Goal: Task Accomplishment & Management: Use online tool/utility

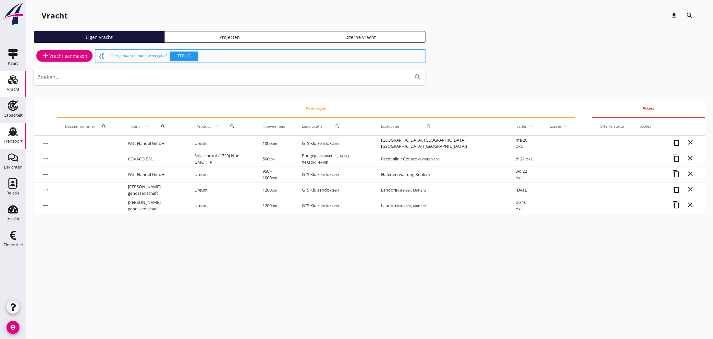
click at [14, 132] on use at bounding box center [13, 131] width 10 height 8
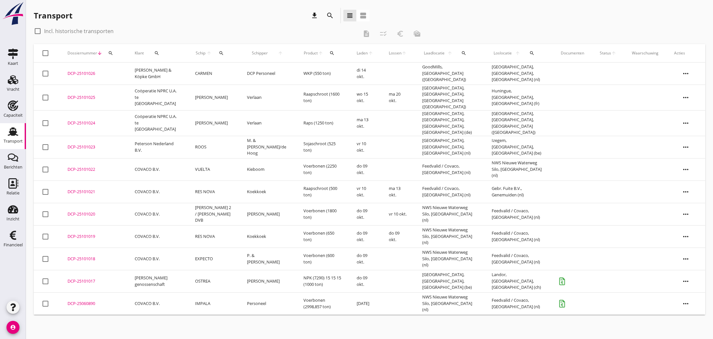
click at [79, 234] on div "DCP-25101019" at bounding box center [93, 237] width 52 height 6
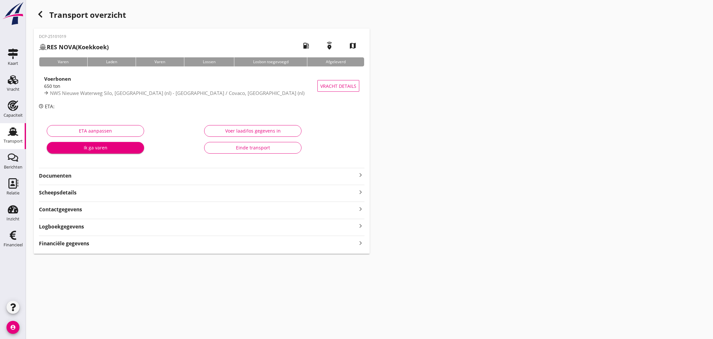
click at [258, 128] on div "Voer laad/los gegevens in" at bounding box center [253, 130] width 86 height 7
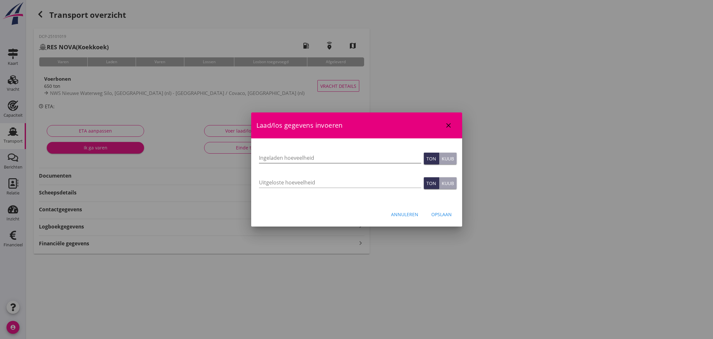
click at [277, 158] on input "Ingeladen hoeveelheid" at bounding box center [340, 158] width 162 height 10
type input "650"
click at [276, 179] on input "Uitgeloste hoeveelheid" at bounding box center [340, 182] width 162 height 10
type input "650"
click at [438, 215] on div "Opslaan" at bounding box center [441, 214] width 20 height 7
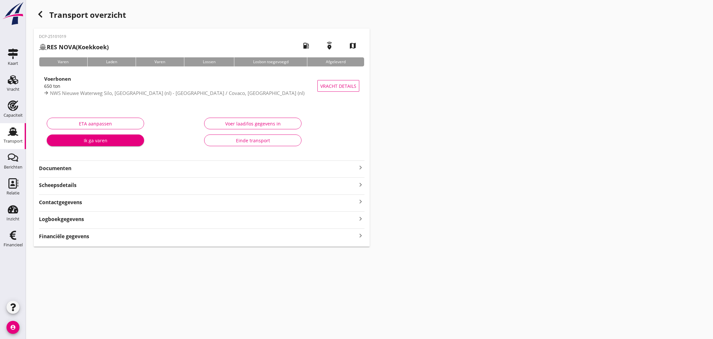
click at [360, 235] on icon "keyboard_arrow_right" at bounding box center [360, 236] width 8 height 9
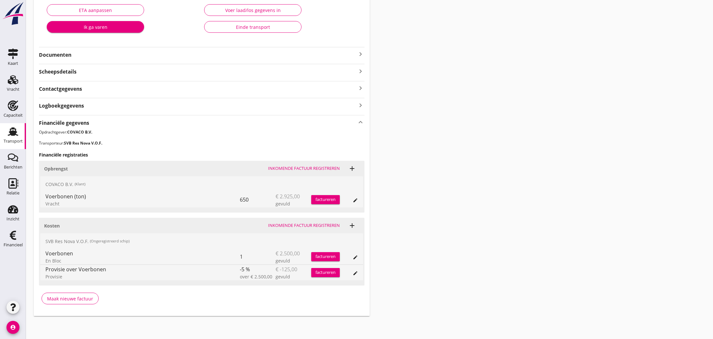
scroll to position [113, 0]
click at [62, 296] on div "Maak nieuwe factuur" at bounding box center [70, 299] width 46 height 7
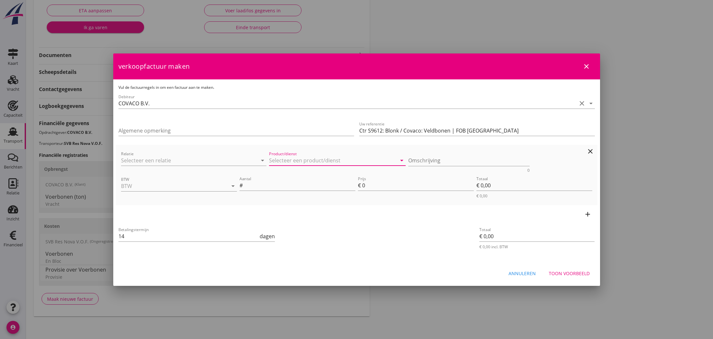
click at [287, 161] on input "Product/dienst" at bounding box center [332, 160] width 127 height 10
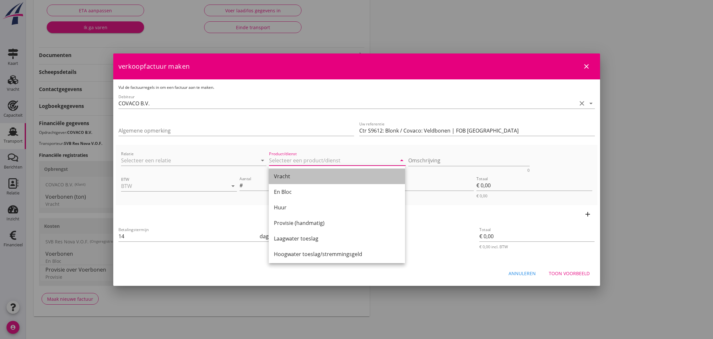
click at [285, 177] on div "Vracht" at bounding box center [337, 177] width 126 height 8
type input "Vracht"
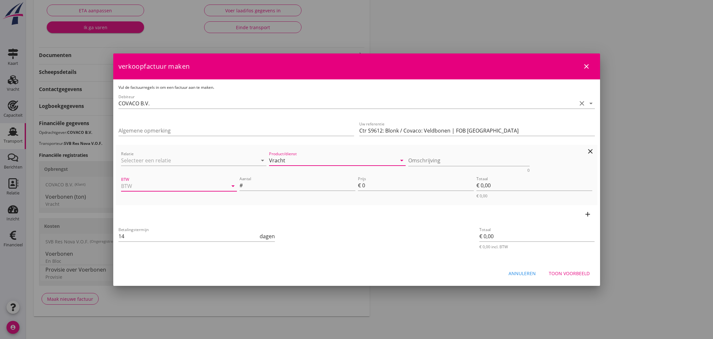
click at [196, 181] on input "BTW" at bounding box center [170, 186] width 98 height 10
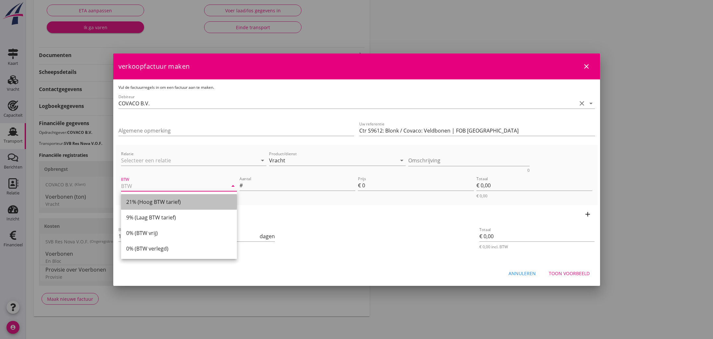
click at [186, 203] on div "21% (Hoog BTW tarief)" at bounding box center [178, 202] width 105 height 8
type input "21% (Hoog BTW tarief)"
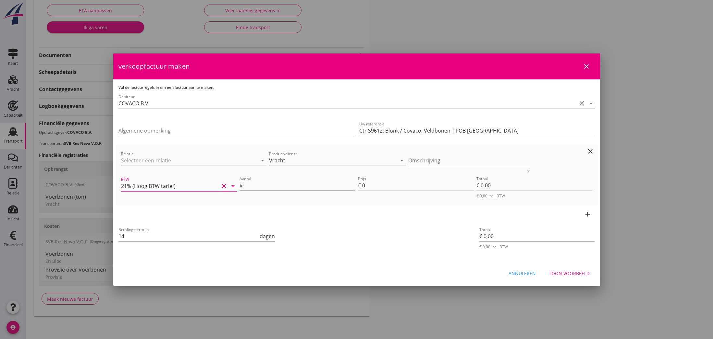
click at [260, 186] on input "Aantal" at bounding box center [299, 185] width 111 height 10
type input "650"
click at [365, 187] on input "0" at bounding box center [418, 185] width 112 height 10
type input "4"
type input "€ 2.600,00"
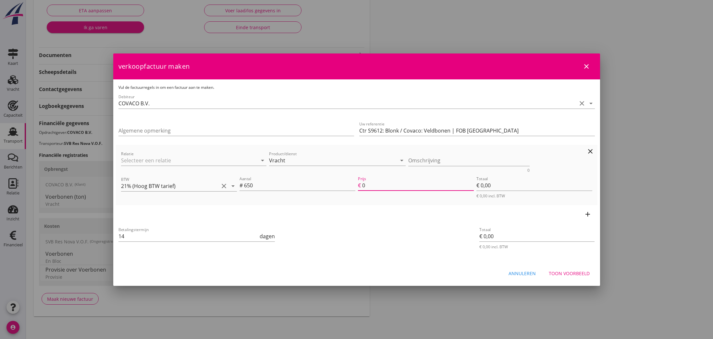
type input "€ 2.600,00"
type input "4.5"
type input "€ 2.925,00"
type input "4.5"
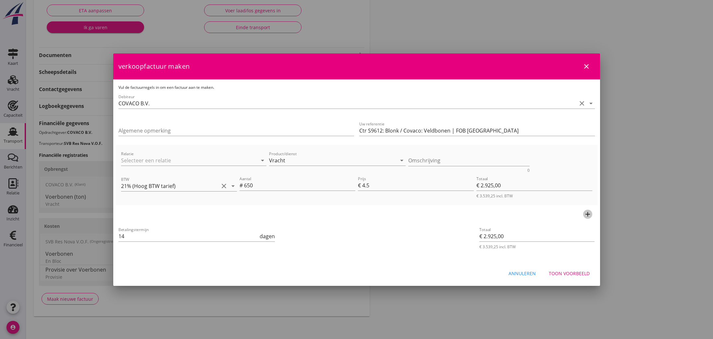
click at [586, 214] on icon "add" at bounding box center [588, 215] width 8 height 8
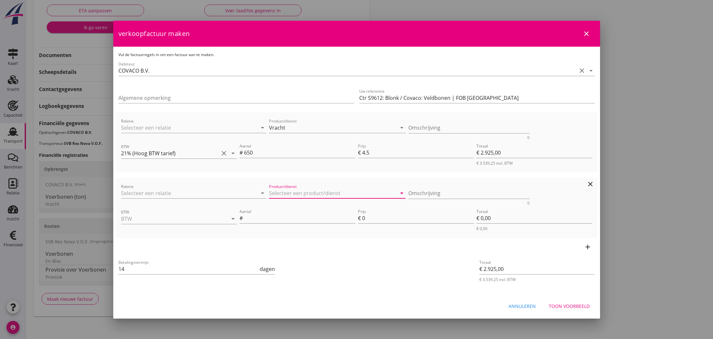
click at [283, 192] on input "Product/dienst" at bounding box center [332, 193] width 127 height 10
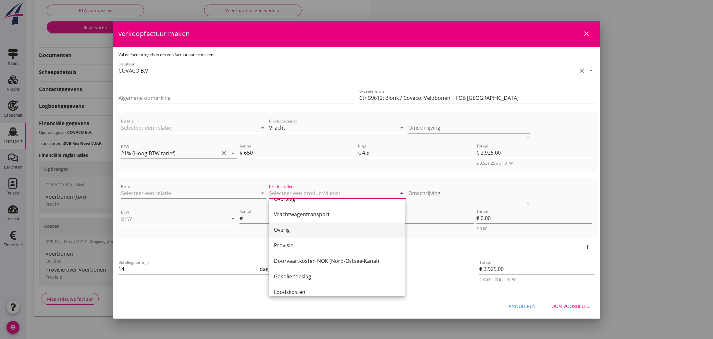
scroll to position [199, 0]
click at [292, 247] on div "Provisie" at bounding box center [337, 244] width 126 height 8
type input "Provisie"
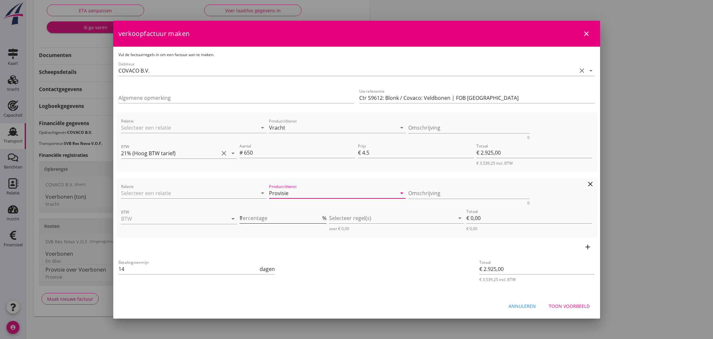
click at [320, 216] on input "1" at bounding box center [279, 218] width 81 height 10
click at [320, 216] on input "2" at bounding box center [279, 218] width 81 height 10
click at [320, 216] on input "3" at bounding box center [279, 218] width 81 height 10
click at [320, 216] on input "4" at bounding box center [279, 218] width 81 height 10
click at [320, 216] on input "5" at bounding box center [279, 218] width 81 height 10
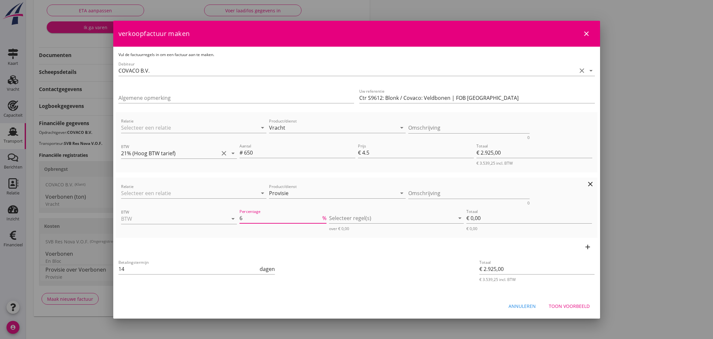
click at [320, 216] on input "6" at bounding box center [279, 218] width 81 height 10
click at [320, 216] on input "7" at bounding box center [279, 218] width 81 height 10
type input "8"
click at [320, 216] on input "8" at bounding box center [279, 218] width 81 height 10
click at [231, 220] on icon "arrow_drop_down" at bounding box center [233, 219] width 8 height 8
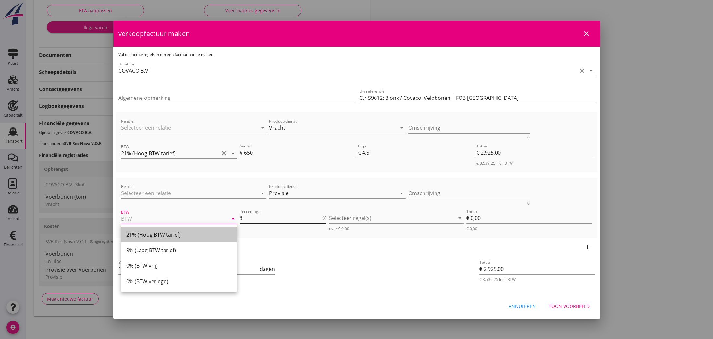
drag, startPoint x: 162, startPoint y: 235, endPoint x: 272, endPoint y: 219, distance: 111.4
click at [162, 234] on div "21% (Hoog BTW tarief)" at bounding box center [178, 235] width 105 height 8
type input "21% (Hoog BTW tarief)"
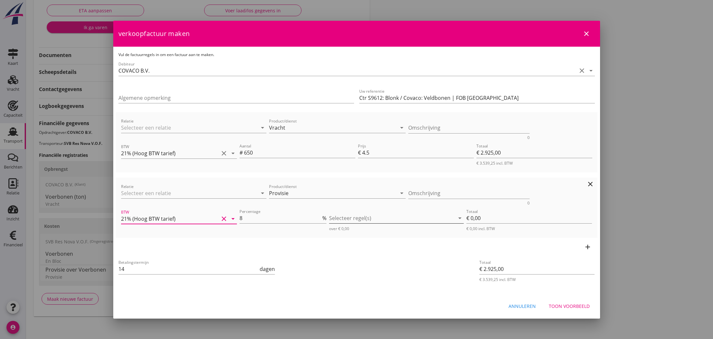
click at [348, 220] on div at bounding box center [392, 218] width 126 height 10
drag, startPoint x: 341, startPoint y: 221, endPoint x: 346, endPoint y: 222, distance: 4.9
click at [342, 221] on icon "check_box_outline_blank" at bounding box center [342, 223] width 13 height 13
type input "€ 234,00"
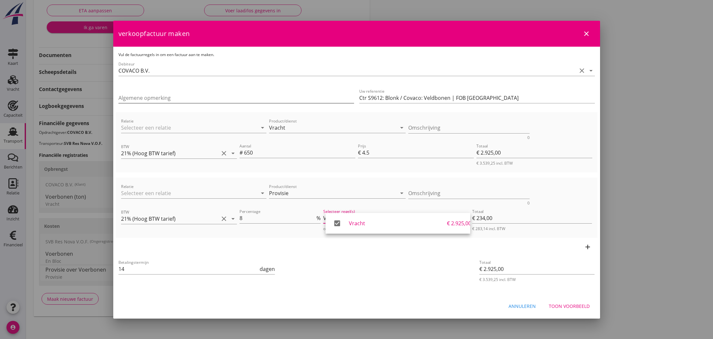
click at [174, 98] on input "Algemene opmerking" at bounding box center [235, 98] width 235 height 10
type input "Foutvracht, gehele overeengekomen vrachtprijs"
click at [565, 307] on div "Toon voorbeeld" at bounding box center [569, 306] width 41 height 7
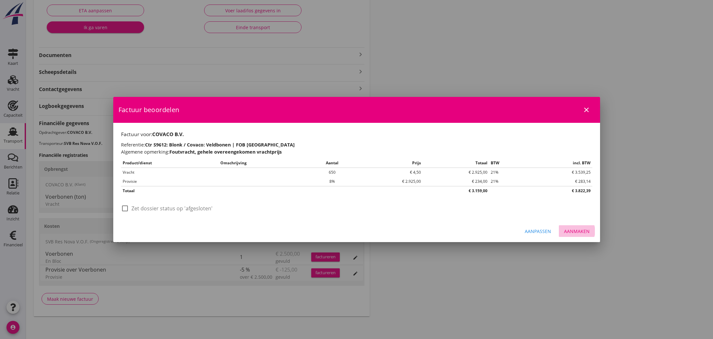
click at [577, 231] on div "Aanmaken" at bounding box center [577, 231] width 26 height 7
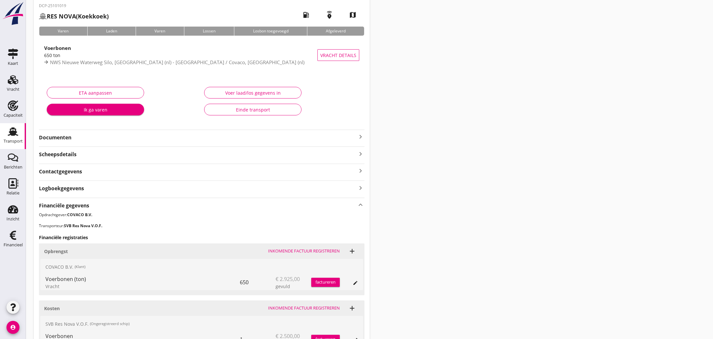
scroll to position [11, 0]
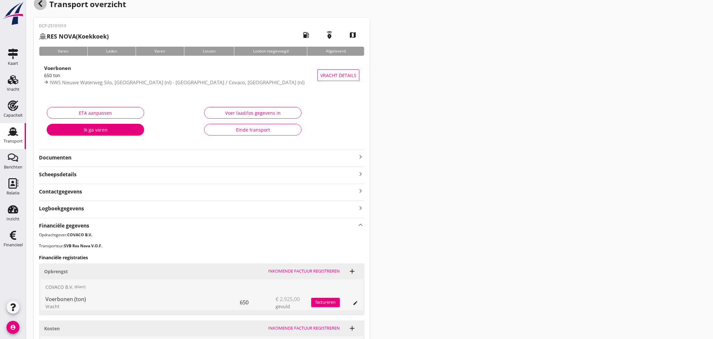
click at [42, 4] on icon "button" at bounding box center [40, 4] width 8 height 8
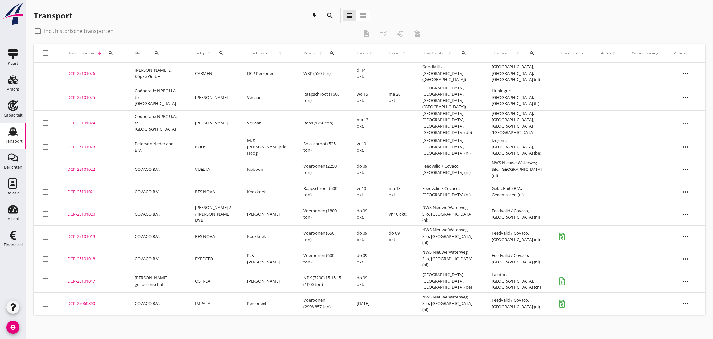
click at [86, 256] on div "DCP-25101018" at bounding box center [93, 259] width 52 height 6
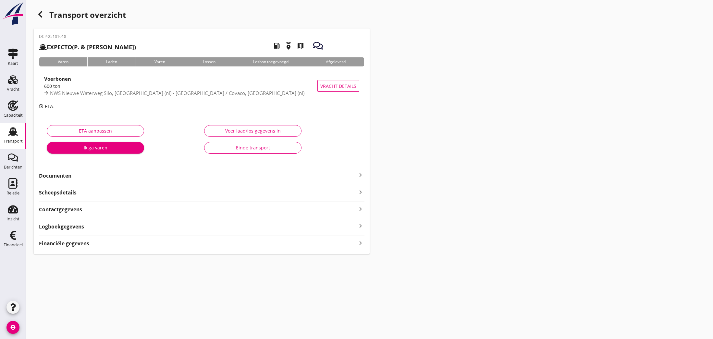
click at [245, 130] on div "Voer laad/los gegevens in" at bounding box center [253, 130] width 86 height 7
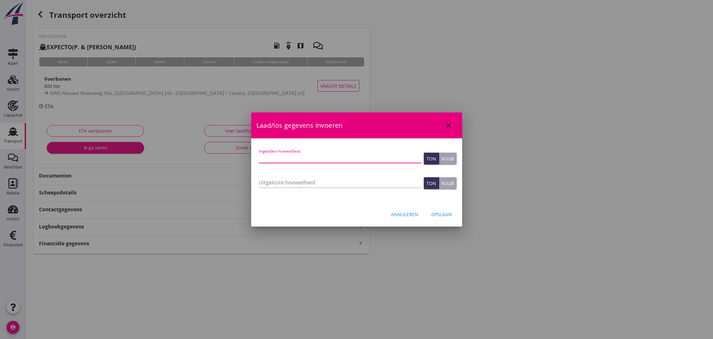
click at [289, 157] on input "Ingeladen hoeveelheid" at bounding box center [340, 158] width 162 height 10
type input "600"
click at [281, 180] on input "Uitgeloste hoeveelheid" at bounding box center [340, 182] width 162 height 10
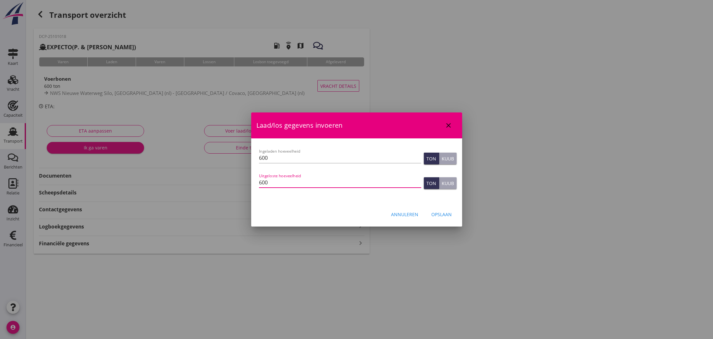
type input "600"
click at [443, 215] on div "Opslaan" at bounding box center [441, 214] width 20 height 7
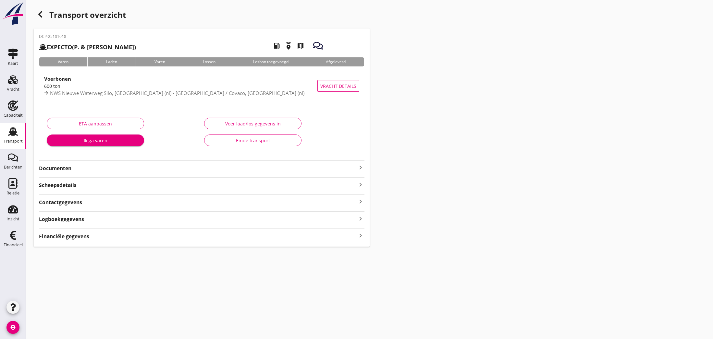
click at [359, 236] on icon "keyboard_arrow_right" at bounding box center [360, 236] width 8 height 9
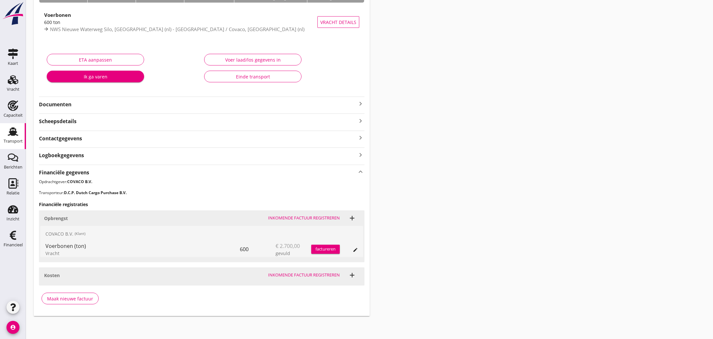
click at [62, 296] on div "Maak nieuwe factuur" at bounding box center [70, 299] width 46 height 7
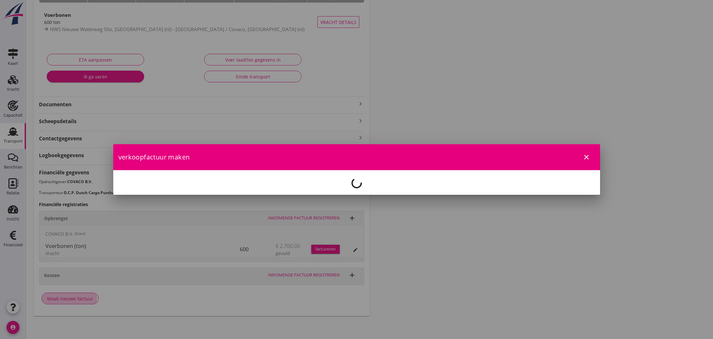
scroll to position [63, 0]
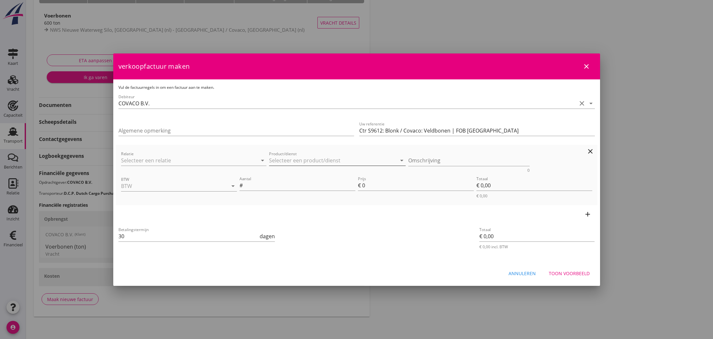
click at [286, 160] on input "Product/dienst" at bounding box center [332, 160] width 127 height 10
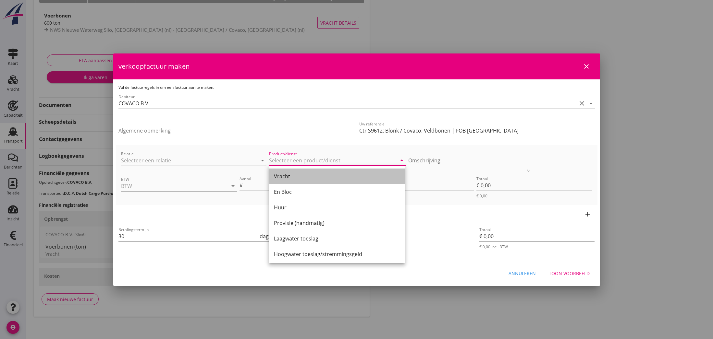
click at [288, 177] on div "Vracht" at bounding box center [337, 177] width 126 height 8
type input "Vracht"
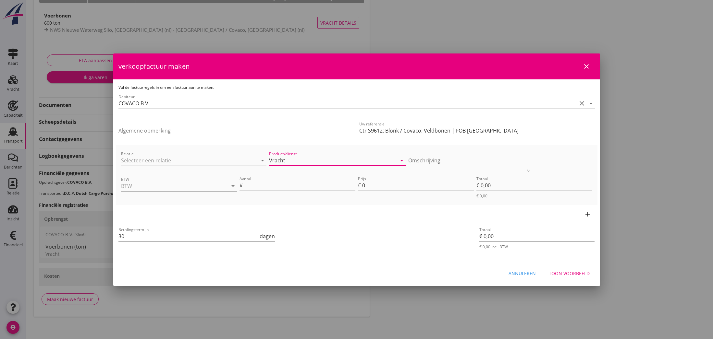
click at [180, 130] on input "Algemene opmerking" at bounding box center [235, 131] width 235 height 10
type input "Foutvracht"
click at [12, 234] on div at bounding box center [356, 169] width 713 height 339
click at [516, 273] on div "Annuleren" at bounding box center [521, 273] width 27 height 7
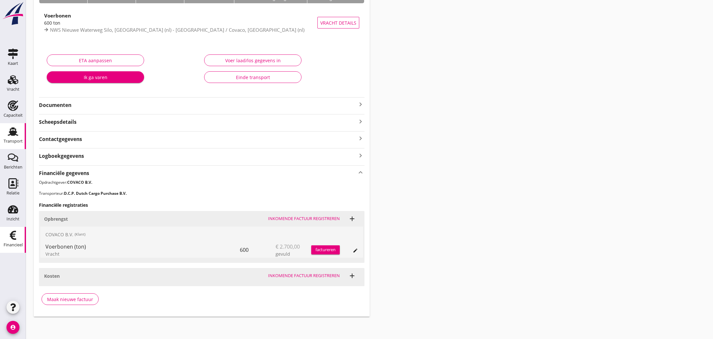
click at [12, 236] on use at bounding box center [13, 235] width 6 height 9
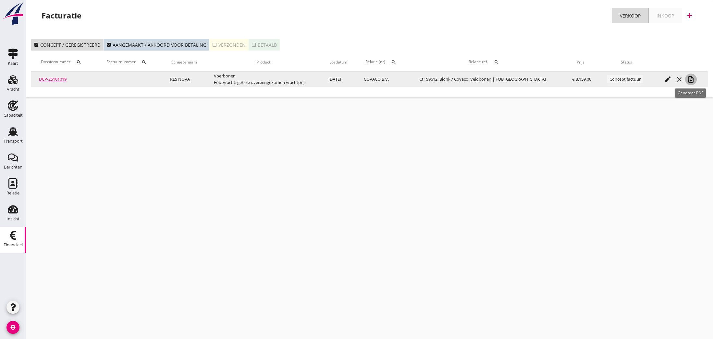
click at [689, 80] on icon "note_add" at bounding box center [691, 80] width 8 height 8
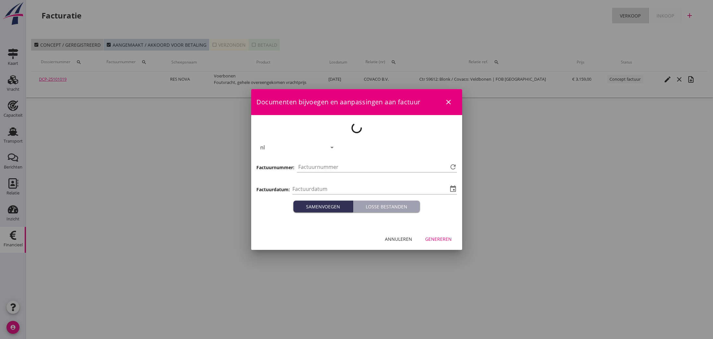
type input "[DATE]"
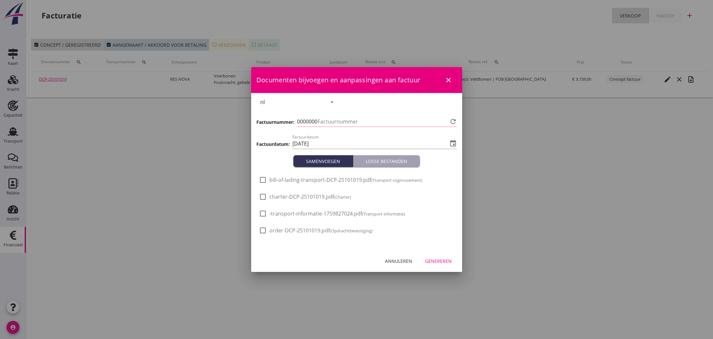
type input "823"
click at [441, 260] on div "Genereren" at bounding box center [438, 261] width 27 height 7
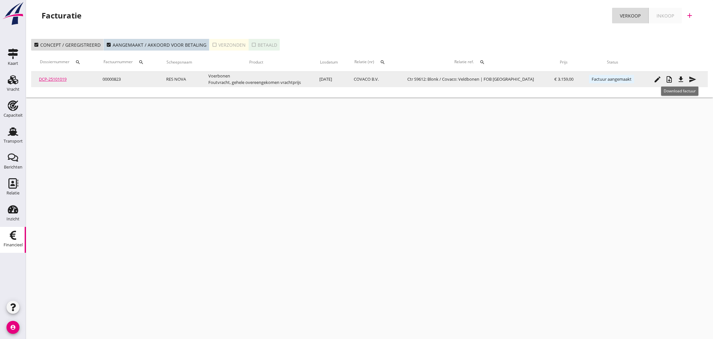
click at [679, 80] on icon "file_download" at bounding box center [681, 80] width 8 height 8
click at [691, 80] on icon "send" at bounding box center [692, 80] width 8 height 8
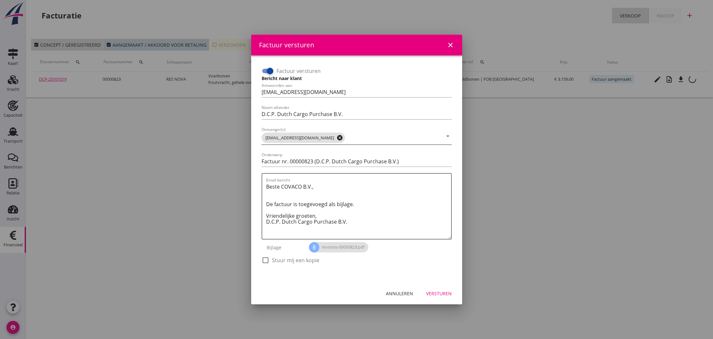
click at [336, 139] on icon "cancel" at bounding box center [339, 138] width 6 height 6
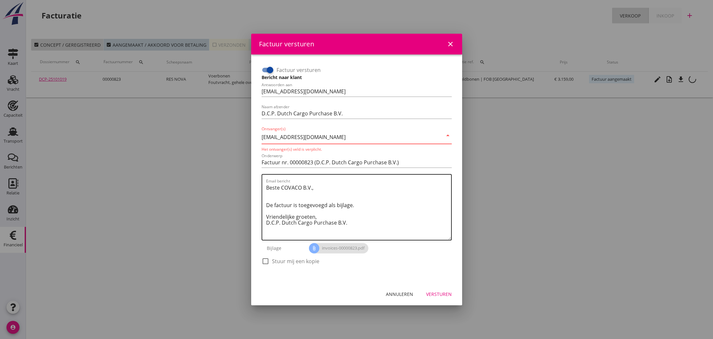
type input "[EMAIL_ADDRESS][DOMAIN_NAME]"
click at [338, 196] on textarea "Beste COVACO B.V., De factuur is toegevoegd als bijlage. Vriendelijke groeten, …" at bounding box center [358, 211] width 185 height 57
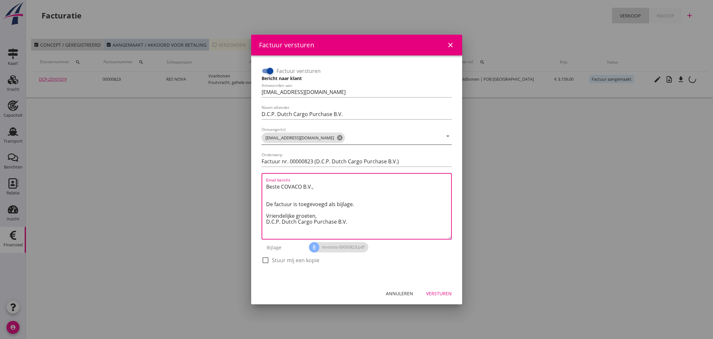
click at [443, 294] on div "Versturen" at bounding box center [439, 293] width 26 height 7
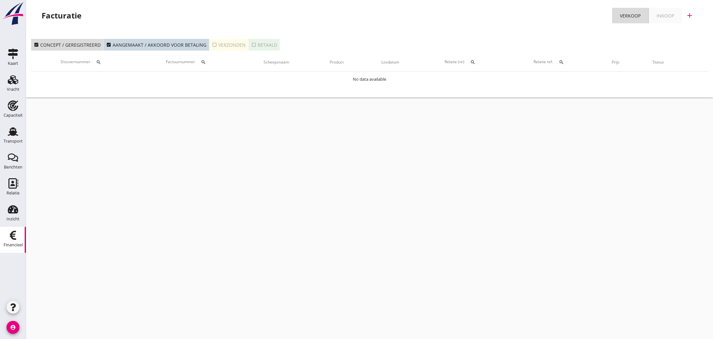
click at [90, 132] on div "cancel You are impersonating another user. Facturatie Verkoop Inkoop add check_…" at bounding box center [369, 169] width 687 height 339
click at [13, 135] on use at bounding box center [13, 131] width 10 height 8
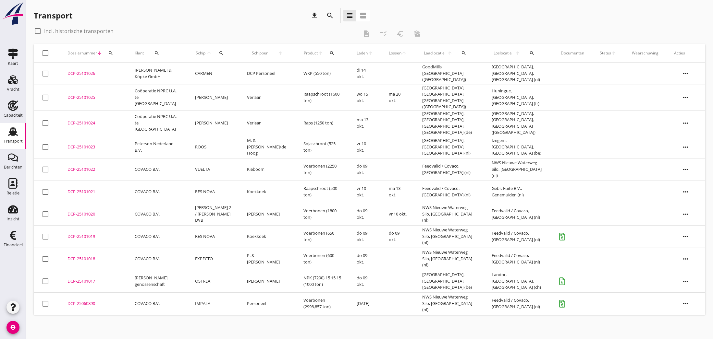
click at [83, 256] on div "DCP-25101018" at bounding box center [93, 259] width 52 height 6
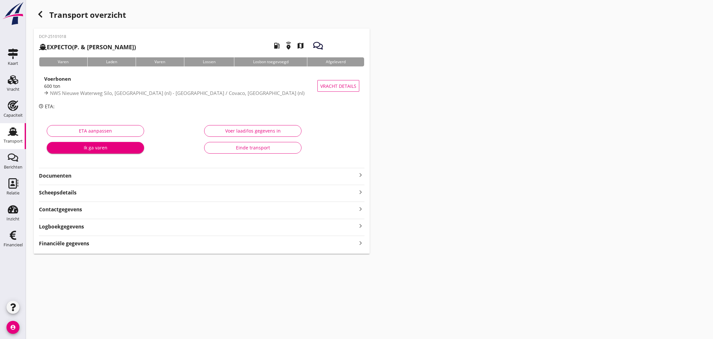
click at [356, 242] on div "Financiële gegevens keyboard_arrow_right" at bounding box center [201, 243] width 325 height 9
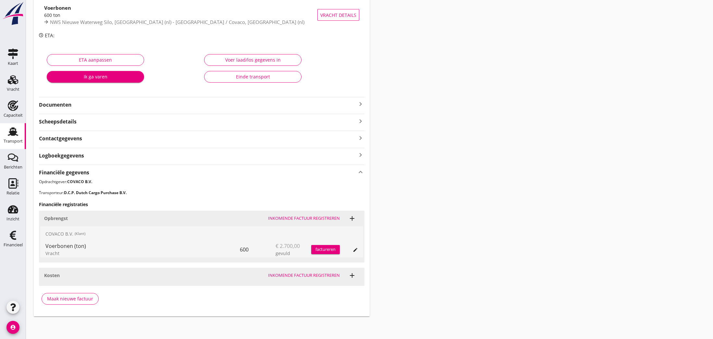
scroll to position [71, 0]
click at [84, 297] on div "Maak nieuwe factuur" at bounding box center [70, 299] width 46 height 7
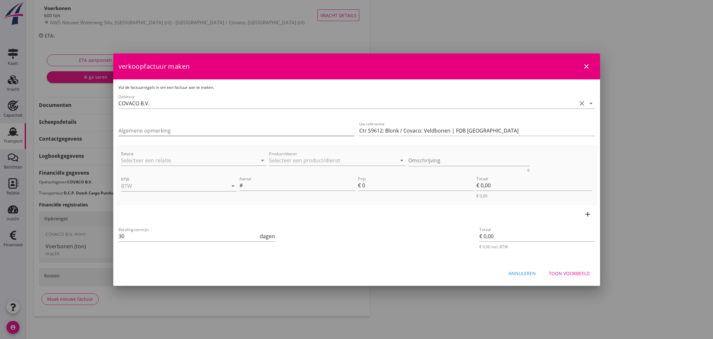
click at [142, 129] on input "Algemene opmerking" at bounding box center [235, 131] width 235 height 10
type input "Foutvracht, gehele overeengekomen vrachtprijs"
click at [300, 161] on input "Product/dienst" at bounding box center [332, 160] width 127 height 10
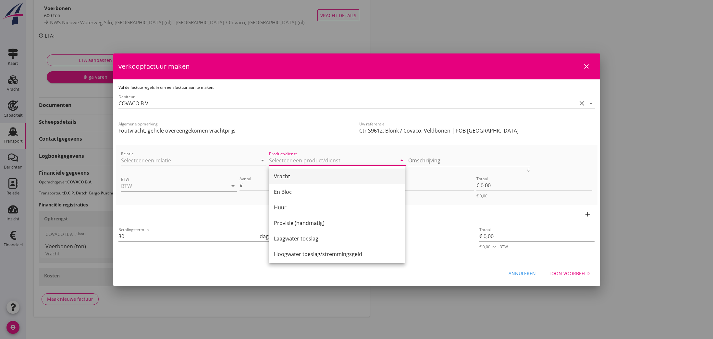
click at [287, 177] on div "Vracht" at bounding box center [337, 177] width 126 height 8
type input "Vracht"
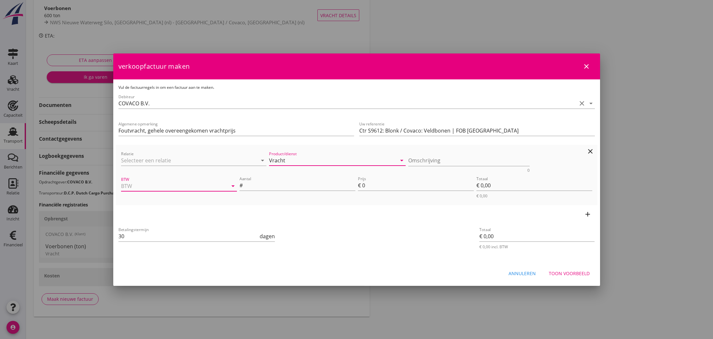
click at [201, 185] on input "BTW" at bounding box center [170, 186] width 98 height 10
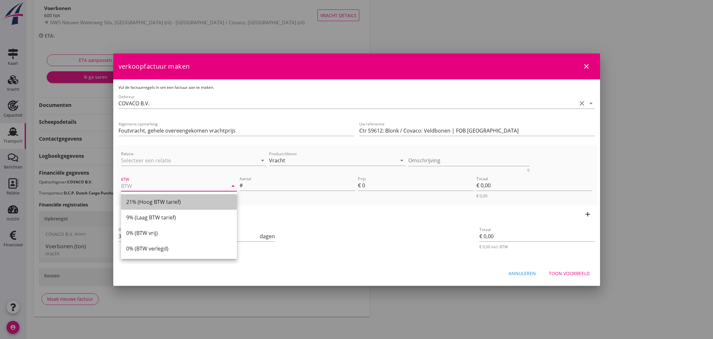
drag, startPoint x: 151, startPoint y: 203, endPoint x: 179, endPoint y: 200, distance: 28.0
click at [151, 203] on div "21% (Hoog BTW tarief)" at bounding box center [178, 202] width 105 height 8
type input "21% (Hoog BTW tarief)"
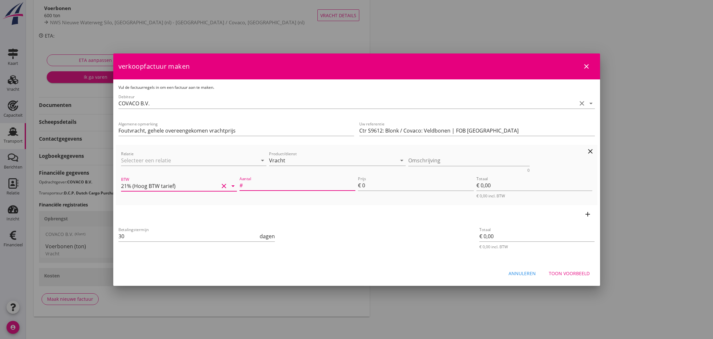
click at [256, 187] on input "Aantal" at bounding box center [299, 185] width 111 height 10
type input "600"
click at [364, 186] on input "0" at bounding box center [418, 185] width 112 height 10
type input "4"
type input "€ 2.400,00"
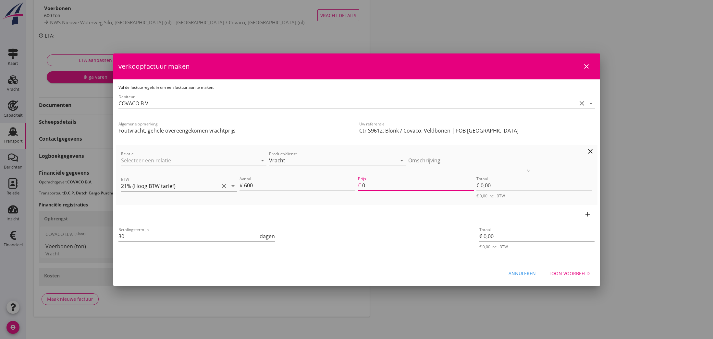
type input "€ 2.400,00"
type input "4.5"
type input "€ 2.700,00"
click at [395, 212] on div "add" at bounding box center [356, 214] width 481 height 18
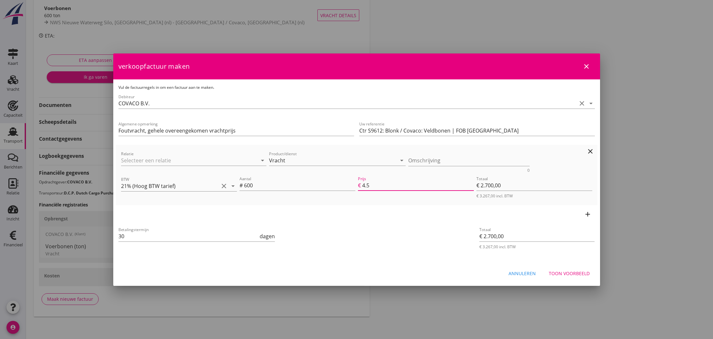
click at [375, 184] on input "4.5" at bounding box center [418, 185] width 112 height 10
type input "4.50"
click at [587, 214] on icon "add" at bounding box center [588, 215] width 8 height 8
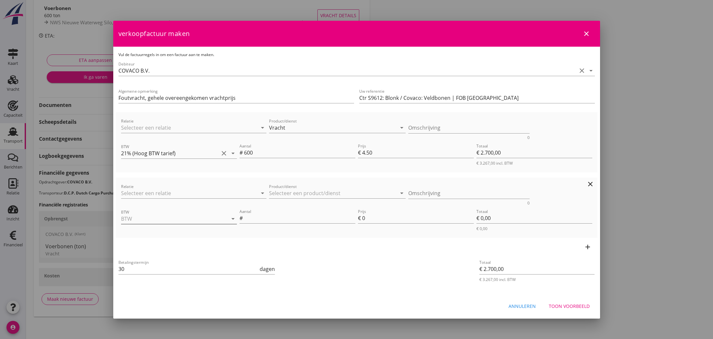
click at [151, 217] on input "BTW" at bounding box center [170, 219] width 98 height 10
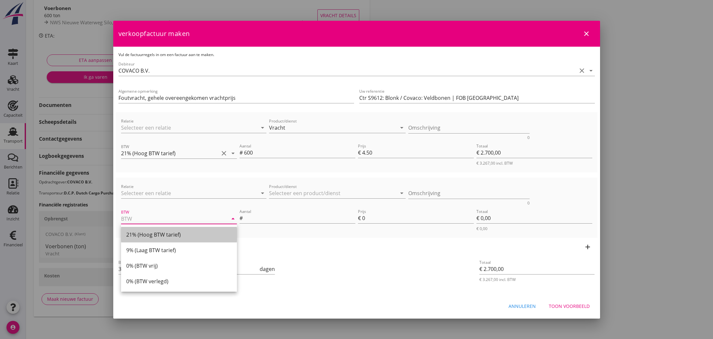
click at [165, 236] on div "21% (Hoog BTW tarief)" at bounding box center [178, 235] width 105 height 8
type input "21% (Hoog BTW tarief)"
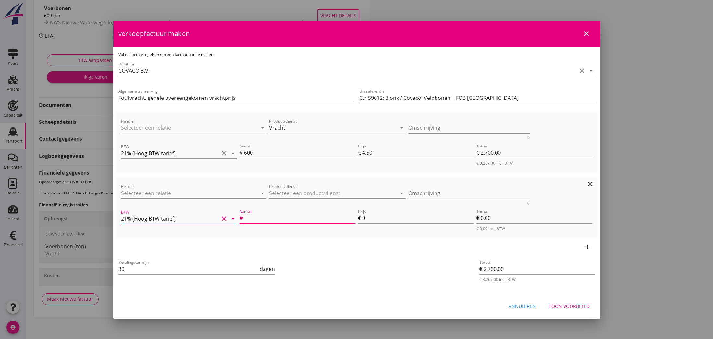
click at [284, 217] on input "Aantal" at bounding box center [299, 218] width 111 height 10
click at [401, 192] on icon "arrow_drop_down" at bounding box center [402, 193] width 8 height 8
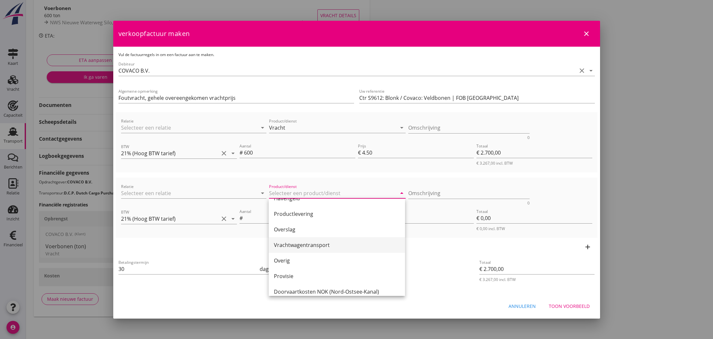
scroll to position [170, 0]
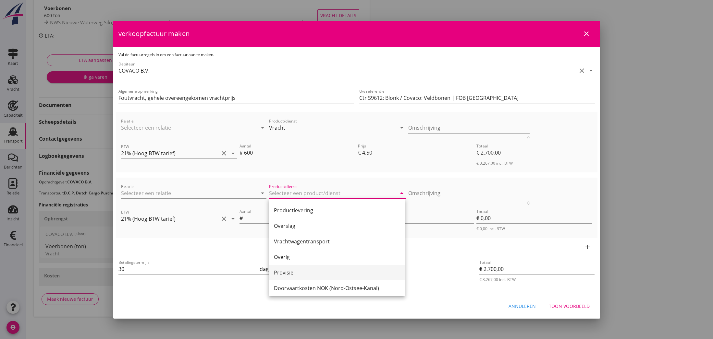
click at [292, 274] on div "Provisie" at bounding box center [337, 273] width 126 height 8
type input "Provisie"
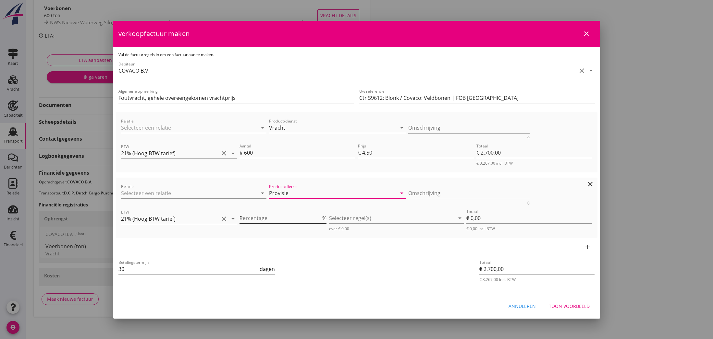
click at [321, 216] on input "1" at bounding box center [279, 218] width 81 height 10
click at [321, 216] on input "2" at bounding box center [279, 218] width 81 height 10
click at [321, 216] on input "3" at bounding box center [279, 218] width 81 height 10
click at [321, 216] on input "4" at bounding box center [279, 218] width 81 height 10
click at [321, 216] on input "5" at bounding box center [279, 218] width 81 height 10
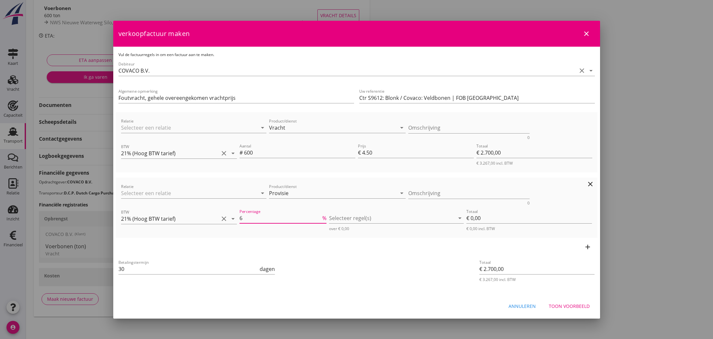
click at [321, 216] on input "6" at bounding box center [279, 218] width 81 height 10
click at [321, 216] on input "7" at bounding box center [279, 218] width 81 height 10
type input "8"
click at [321, 216] on input "8" at bounding box center [279, 218] width 81 height 10
click at [353, 220] on div at bounding box center [392, 218] width 126 height 10
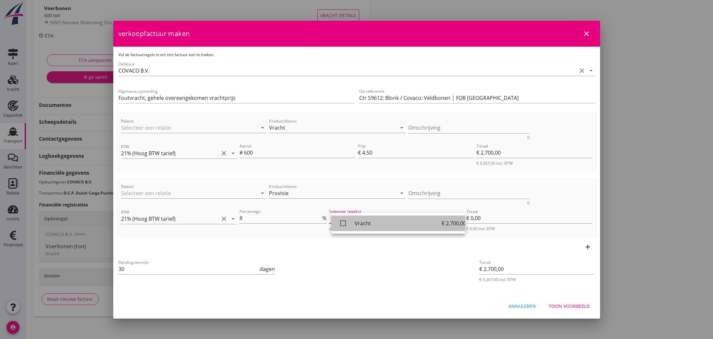
click at [343, 225] on icon "check_box_outline_blank" at bounding box center [342, 223] width 13 height 13
type input "€ 216,00"
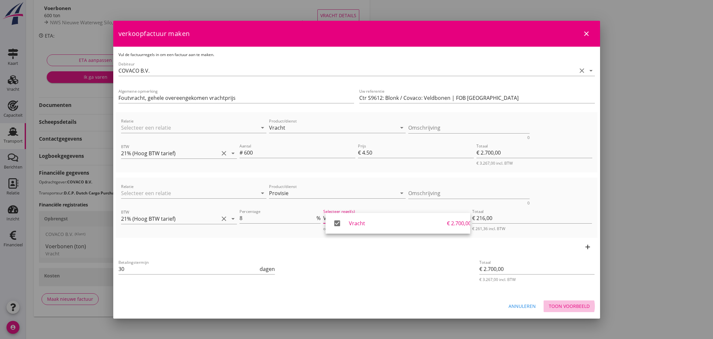
click at [570, 305] on div "Toon voorbeeld" at bounding box center [569, 306] width 41 height 7
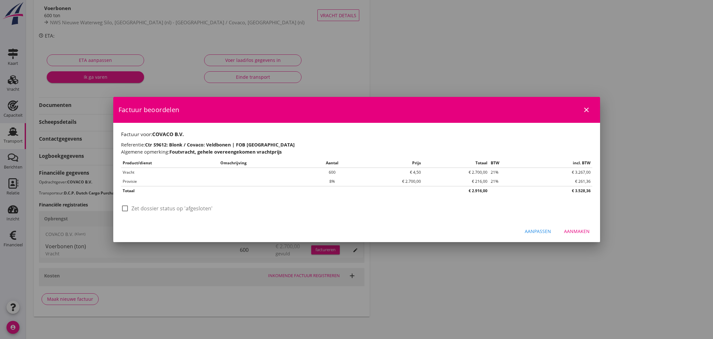
click at [581, 232] on div "Aanmaken" at bounding box center [577, 231] width 26 height 7
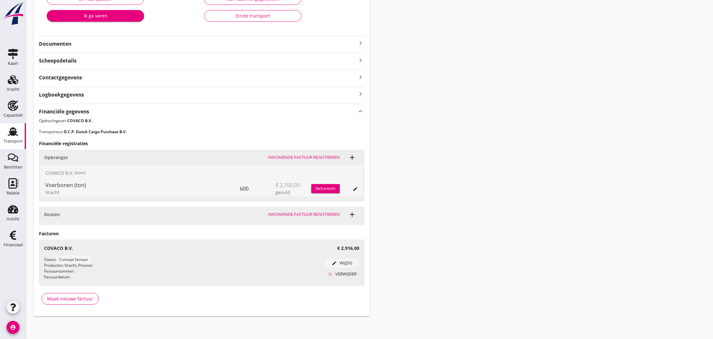
scroll to position [132, 0]
click at [14, 134] on use at bounding box center [13, 131] width 10 height 8
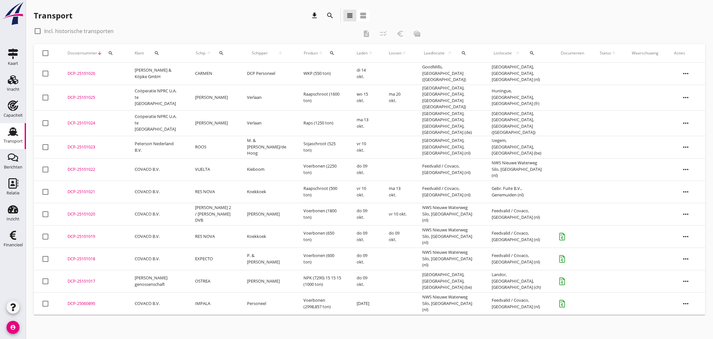
click at [79, 211] on div "DCP-25101020" at bounding box center [93, 214] width 52 height 6
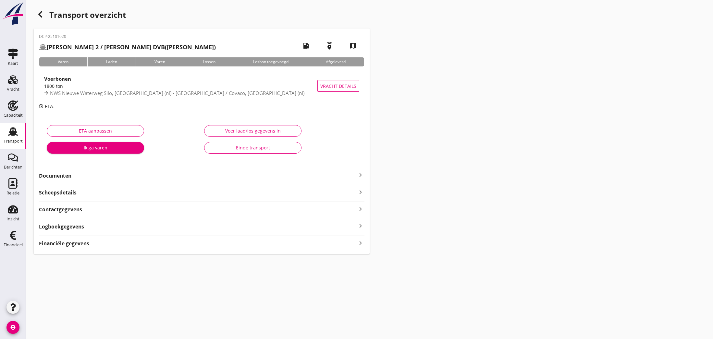
click at [247, 133] on div "Voer laad/los gegevens in" at bounding box center [253, 130] width 86 height 7
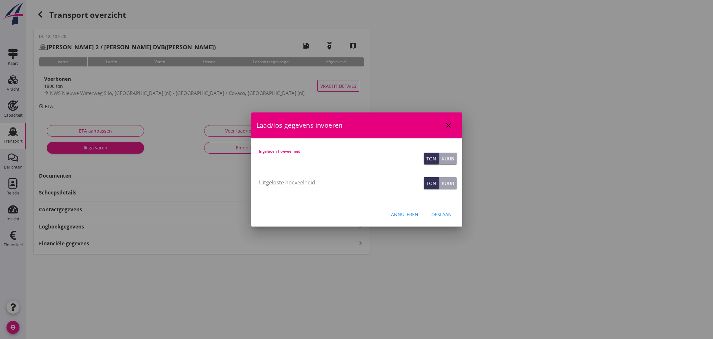
click at [299, 161] on input "Ingeladen hoeveelheid" at bounding box center [340, 158] width 162 height 10
type input "1780"
click at [304, 181] on input "Uitgeloste hoeveelheid" at bounding box center [340, 182] width 162 height 10
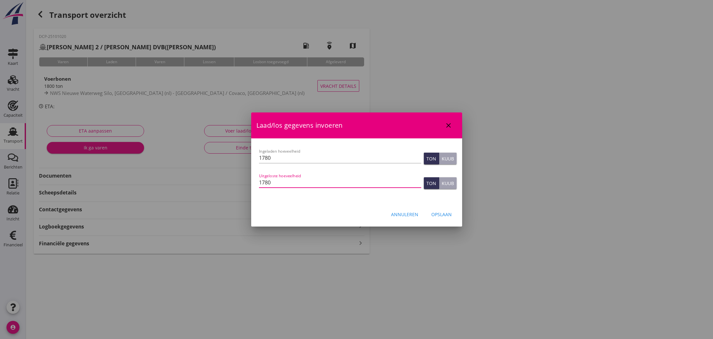
type input "1780"
drag, startPoint x: 442, startPoint y: 214, endPoint x: 435, endPoint y: 213, distance: 7.5
click at [442, 214] on div "Opslaan" at bounding box center [441, 214] width 20 height 7
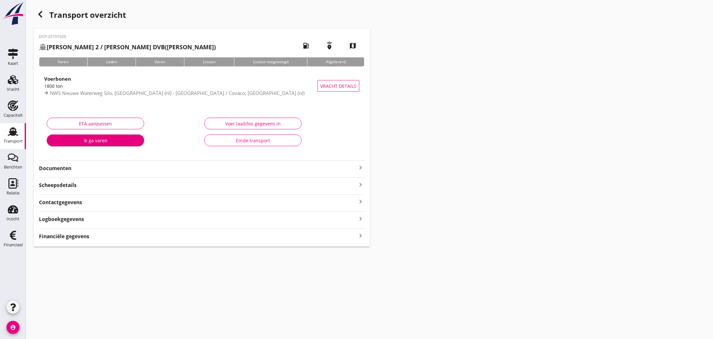
click at [64, 234] on strong "Financiële gegevens" at bounding box center [64, 236] width 50 height 7
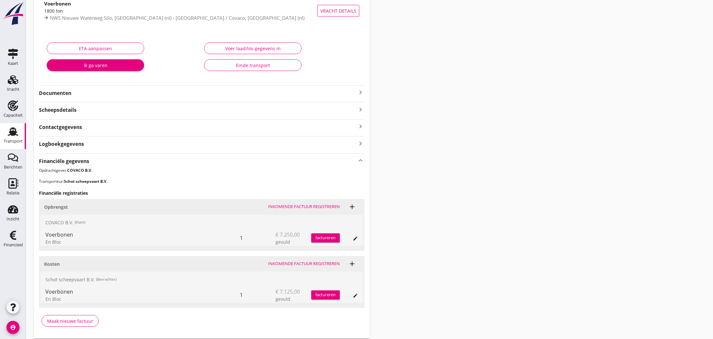
scroll to position [91, 0]
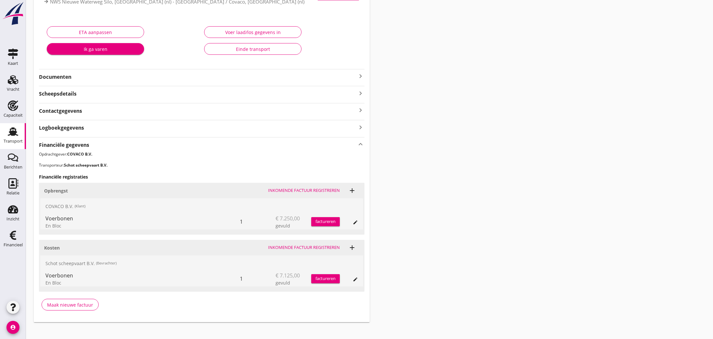
click at [68, 303] on div "Maak nieuwe factuur" at bounding box center [70, 305] width 46 height 7
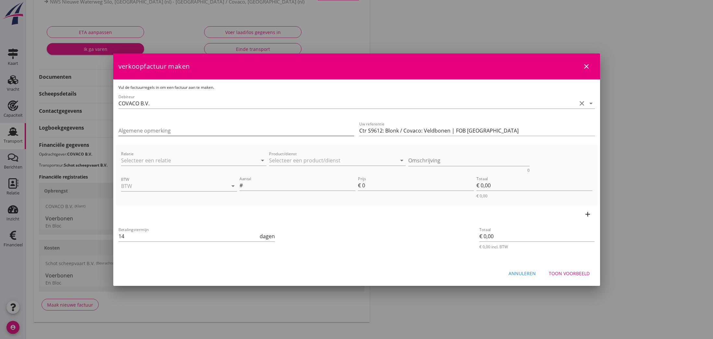
click at [142, 132] on input "Algemene opmerking" at bounding box center [235, 131] width 235 height 10
type input "Foutvracht, gehele overeengekomen vrachtprijs"
click at [298, 161] on input "Product/dienst" at bounding box center [332, 160] width 127 height 10
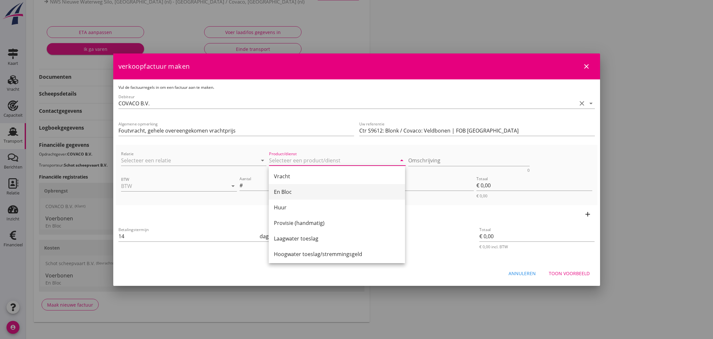
click at [293, 189] on div "En Bloc" at bounding box center [337, 192] width 126 height 8
type input "En Bloc"
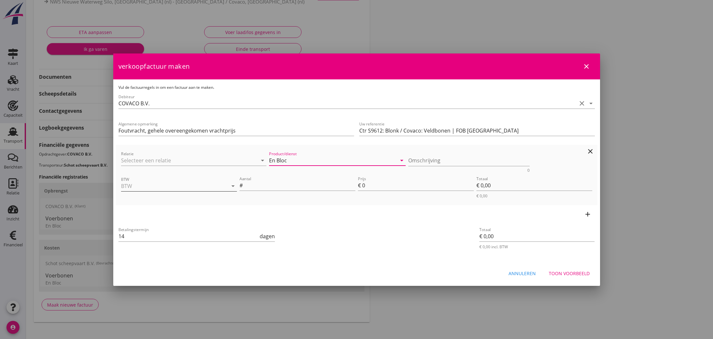
click at [178, 187] on input "BTW" at bounding box center [170, 186] width 98 height 10
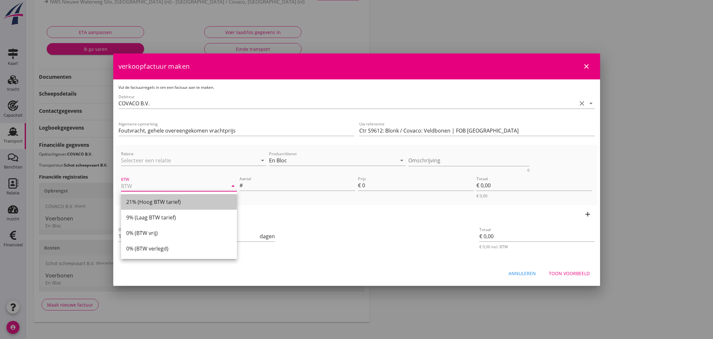
drag, startPoint x: 152, startPoint y: 203, endPoint x: 236, endPoint y: 193, distance: 84.6
click at [152, 203] on div "21% (Hoog BTW tarief)" at bounding box center [178, 202] width 105 height 8
type input "21% (Hoog BTW tarief)"
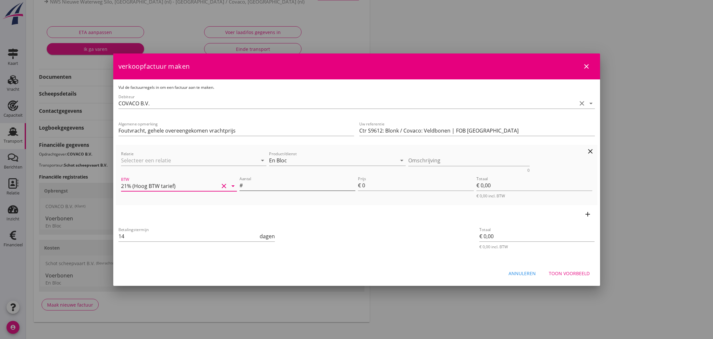
click at [256, 185] on input "Aantal" at bounding box center [299, 185] width 111 height 10
type input "1"
drag, startPoint x: 362, startPoint y: 186, endPoint x: 367, endPoint y: 186, distance: 4.9
click at [366, 186] on input "0" at bounding box center [418, 185] width 112 height 10
type input "7"
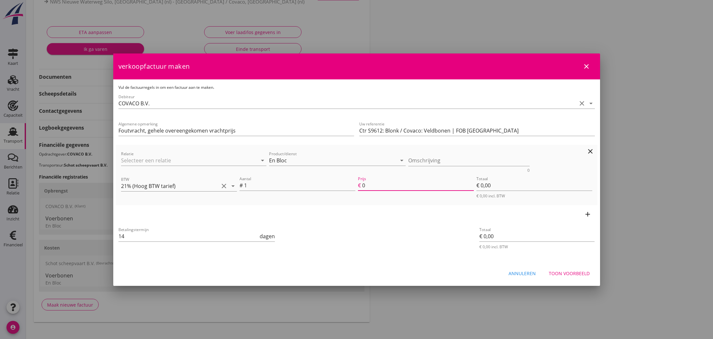
type input "€ 7,00"
type input "72"
type input "€ 72,00"
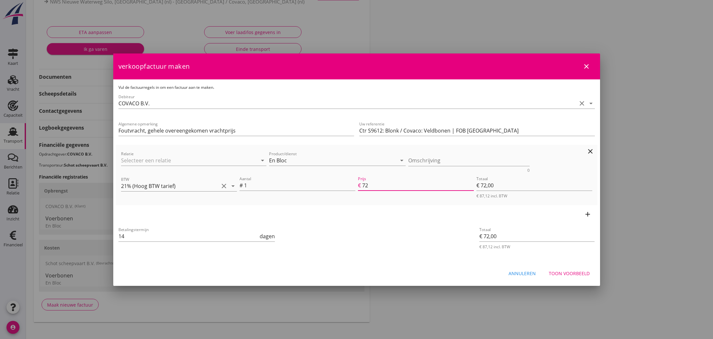
type input "725"
type input "€ 725,00"
type input "7250"
type input "€ 7.250,00"
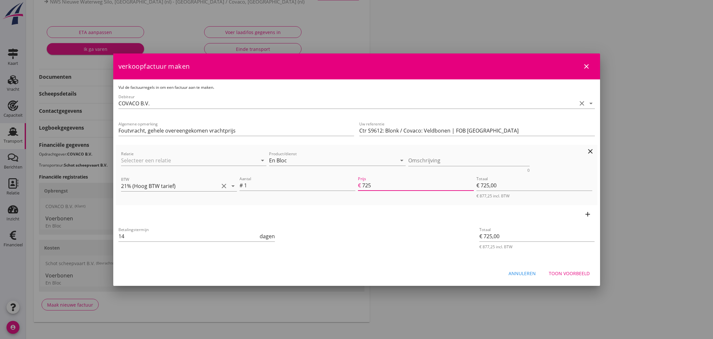
type input "€ 7.250,00"
type input "7250.00"
click at [586, 213] on icon "add" at bounding box center [588, 215] width 8 height 8
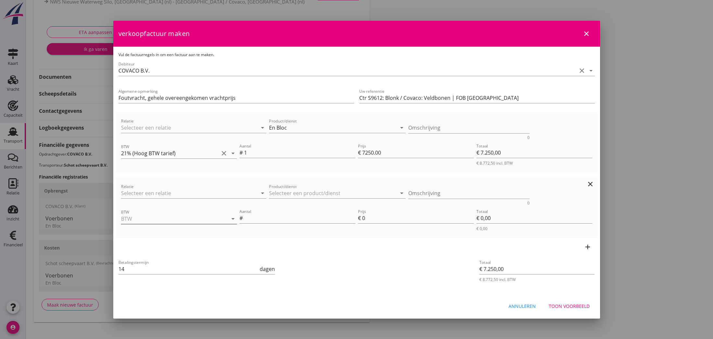
click at [199, 217] on input "BTW" at bounding box center [170, 219] width 98 height 10
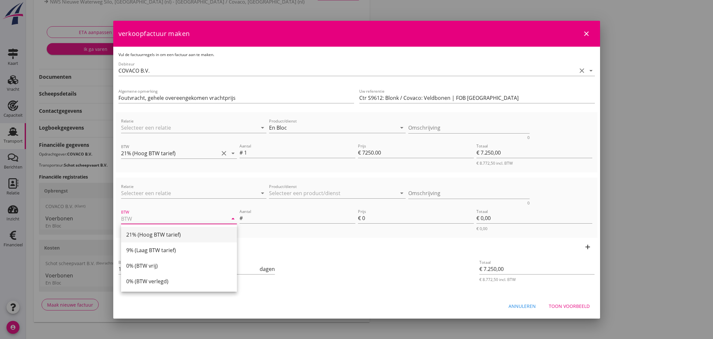
click at [169, 236] on div "21% (Hoog BTW tarief)" at bounding box center [178, 235] width 105 height 8
type input "21% (Hoog BTW tarief)"
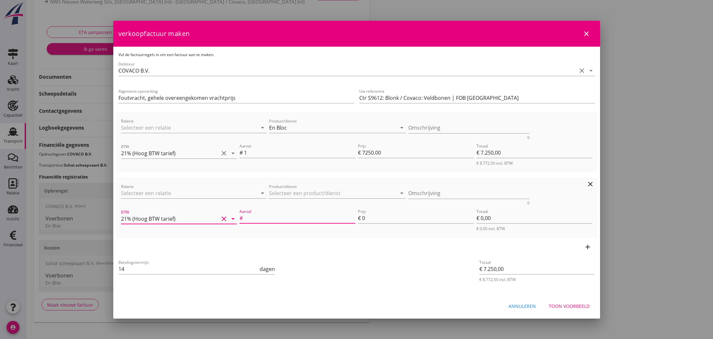
click at [267, 217] on input "Aantal" at bounding box center [299, 218] width 111 height 10
click at [402, 193] on icon "arrow_drop_down" at bounding box center [402, 193] width 8 height 8
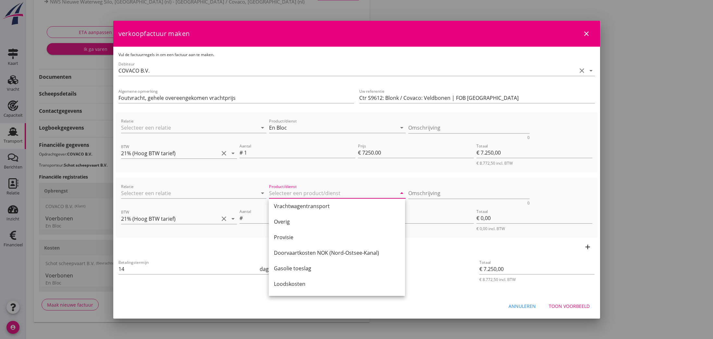
scroll to position [206, 0]
click at [331, 241] on div "Provisie" at bounding box center [337, 237] width 126 height 16
type input "Provisie"
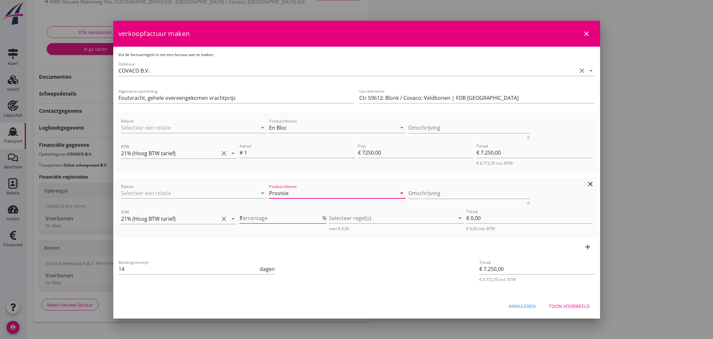
click at [320, 217] on input "1" at bounding box center [279, 218] width 81 height 10
click at [320, 217] on input "2" at bounding box center [279, 218] width 81 height 10
click at [320, 217] on input "3" at bounding box center [279, 218] width 81 height 10
click at [320, 217] on input "4" at bounding box center [279, 218] width 81 height 10
click at [320, 217] on input "5" at bounding box center [279, 218] width 81 height 10
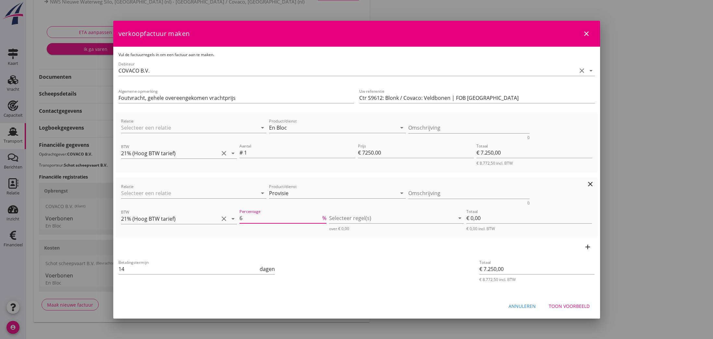
click at [320, 217] on input "6" at bounding box center [279, 218] width 81 height 10
click at [320, 217] on input "7" at bounding box center [279, 218] width 81 height 10
type input "8"
click at [320, 217] on input "8" at bounding box center [279, 218] width 81 height 10
click at [347, 221] on div at bounding box center [392, 218] width 126 height 10
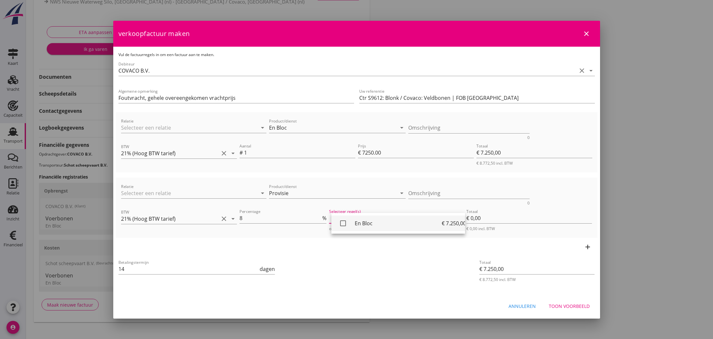
drag, startPoint x: 344, startPoint y: 224, endPoint x: 354, endPoint y: 225, distance: 10.1
click at [345, 225] on icon "check_box_outline_blank" at bounding box center [342, 223] width 13 height 13
type input "€ 580,00"
click at [570, 307] on div "Toon voorbeeld" at bounding box center [569, 306] width 41 height 7
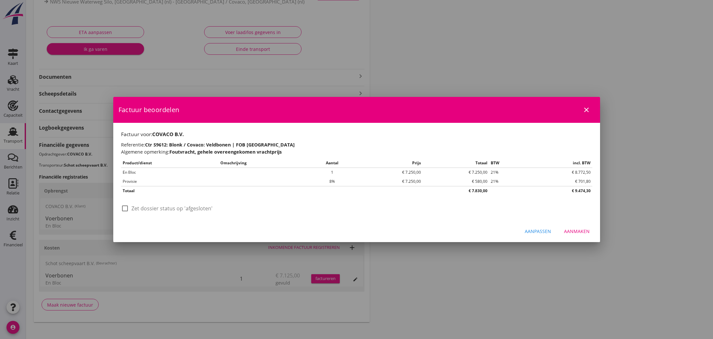
click at [577, 231] on div "Aanmaken" at bounding box center [577, 231] width 26 height 7
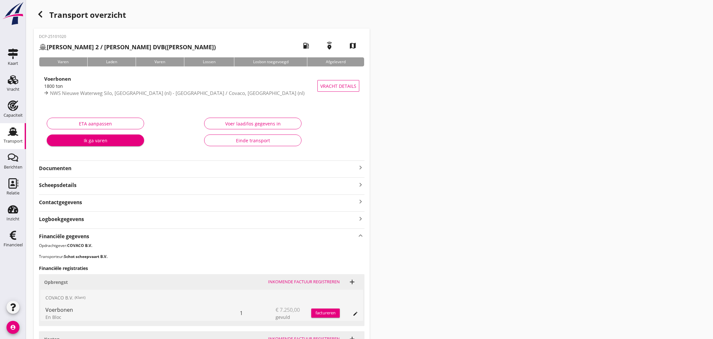
scroll to position [0, 0]
click at [13, 235] on icon "Financieel" at bounding box center [13, 235] width 10 height 10
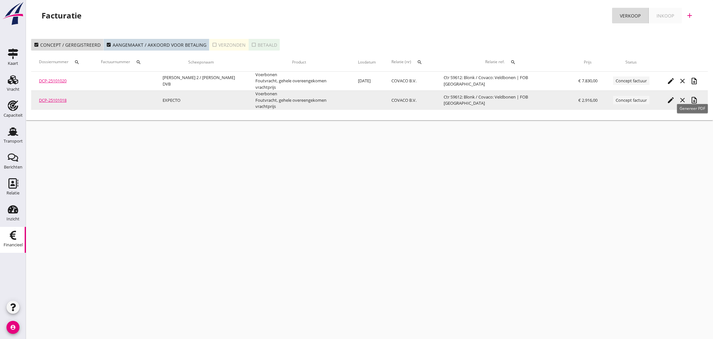
click at [694, 97] on icon "note_add" at bounding box center [694, 100] width 8 height 8
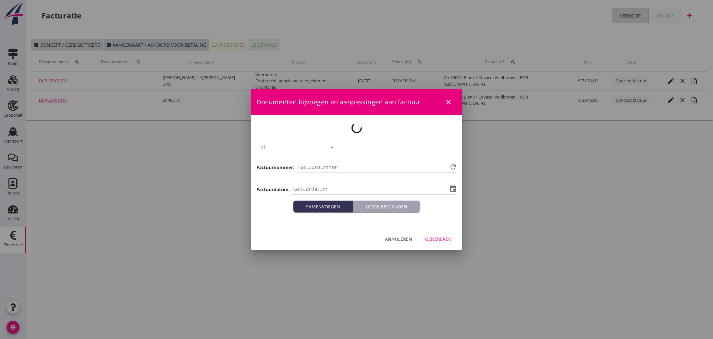
type input "[DATE]"
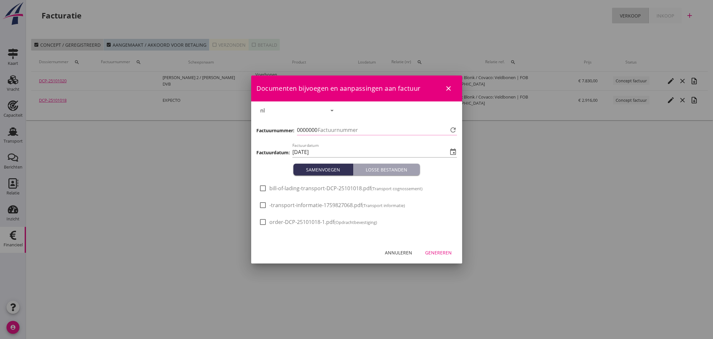
type input "824"
click at [442, 254] on div "Genereren" at bounding box center [438, 252] width 27 height 7
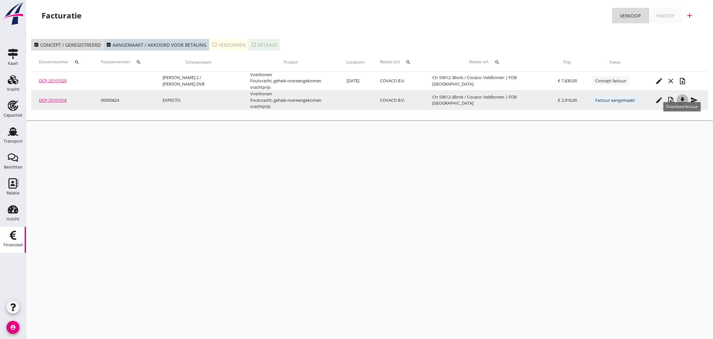
click at [682, 96] on icon "file_download" at bounding box center [682, 100] width 8 height 8
click at [695, 96] on icon "send" at bounding box center [694, 100] width 8 height 8
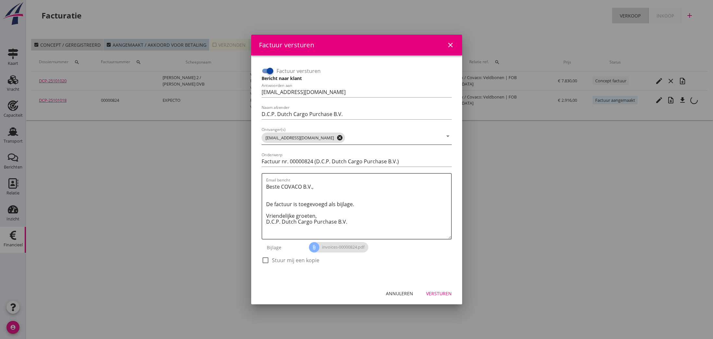
click at [336, 137] on icon "cancel" at bounding box center [339, 138] width 6 height 6
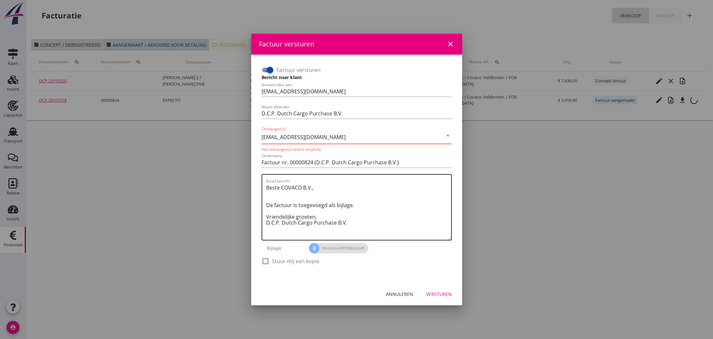
type input "[EMAIL_ADDRESS][DOMAIN_NAME]"
click at [380, 216] on textarea "Beste COVACO B.V., De factuur is toegevoegd als bijlage. Vriendelijke groeten, …" at bounding box center [358, 211] width 185 height 57
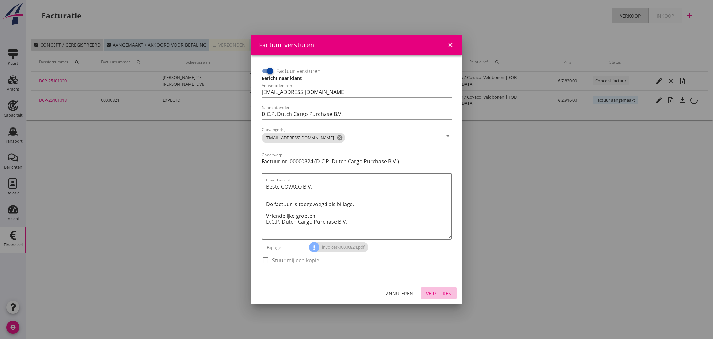
click at [447, 293] on div "Versturen" at bounding box center [439, 293] width 26 height 7
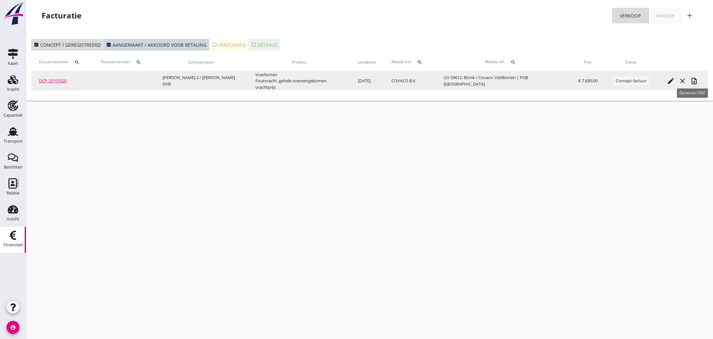
click at [692, 79] on icon "note_add" at bounding box center [694, 81] width 8 height 8
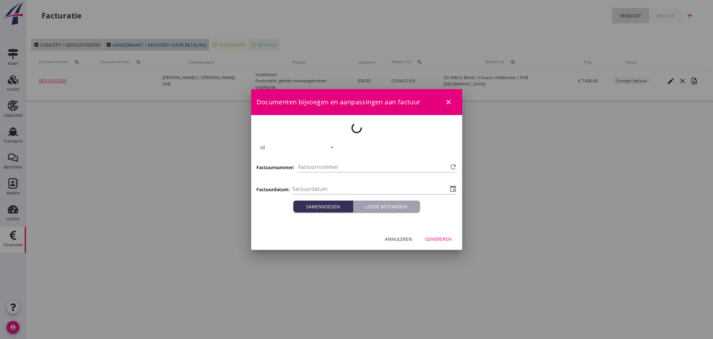
type input "[DATE]"
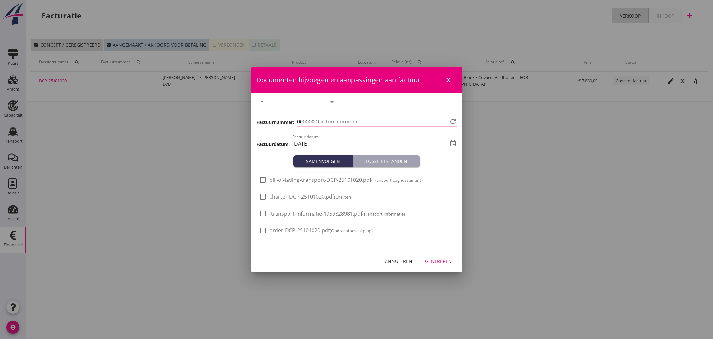
type input "825"
click at [434, 260] on div "Genereren" at bounding box center [438, 261] width 27 height 7
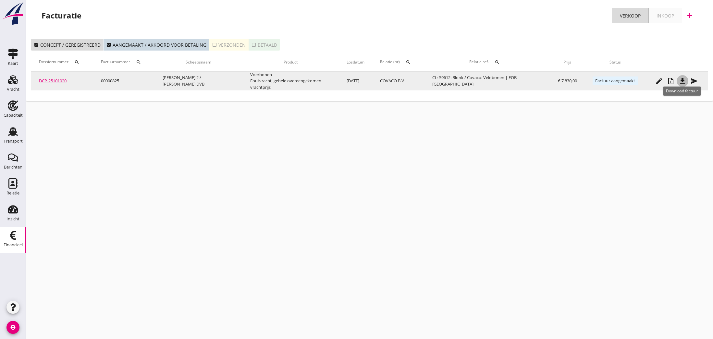
click at [683, 80] on icon "file_download" at bounding box center [682, 81] width 8 height 8
click at [693, 78] on icon "send" at bounding box center [694, 81] width 8 height 8
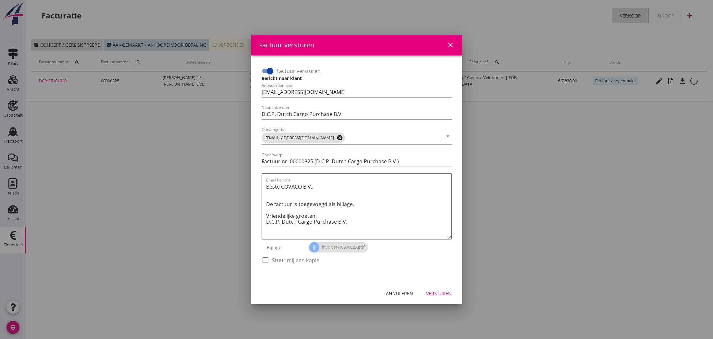
click at [336, 138] on icon "cancel" at bounding box center [339, 138] width 6 height 6
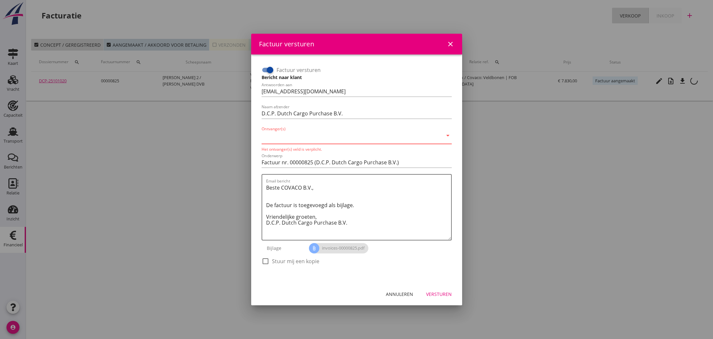
click at [312, 138] on input "Ontvanger(s)" at bounding box center [351, 137] width 181 height 10
type input "[EMAIL_ADDRESS][DOMAIN_NAME]"
click at [319, 198] on textarea "Beste COVACO B.V., De factuur is toegevoegd als bijlage. Vriendelijke groeten, …" at bounding box center [358, 211] width 185 height 57
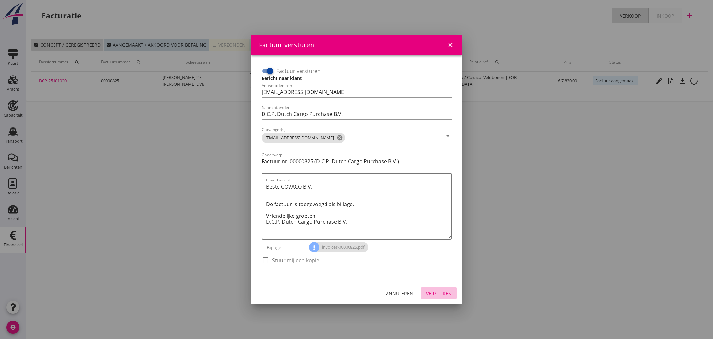
click at [442, 295] on div "Versturen" at bounding box center [439, 293] width 26 height 7
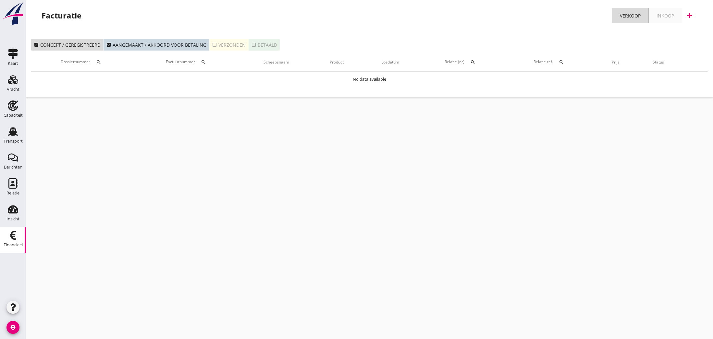
click at [212, 45] on icon "check_box_outline_blank" at bounding box center [214, 44] width 5 height 5
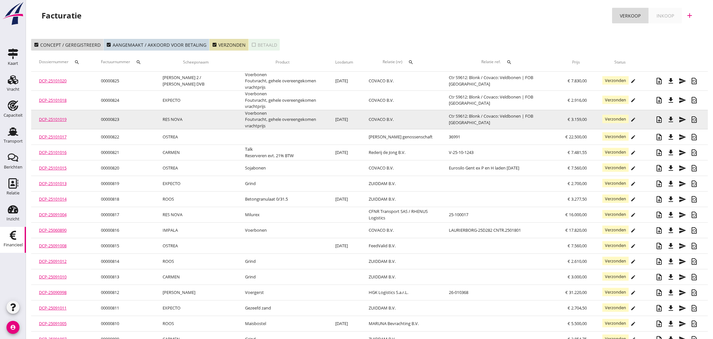
click at [633, 118] on icon "edit" at bounding box center [632, 119] width 5 height 5
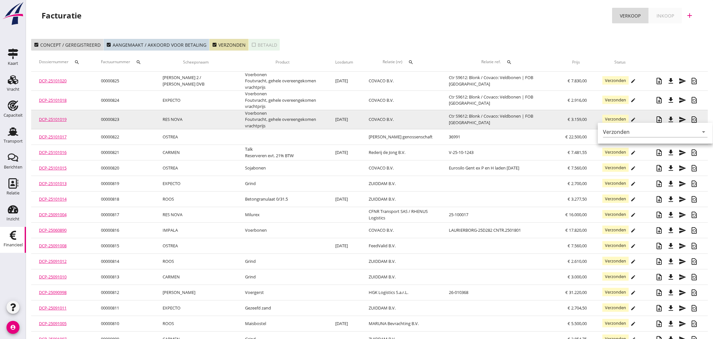
click at [237, 118] on td "Voerbonen Foutvracht, gehele overeengekomen vrachtprijs" at bounding box center [282, 119] width 91 height 19
click at [335, 119] on td "[DATE]" at bounding box center [343, 119] width 33 height 19
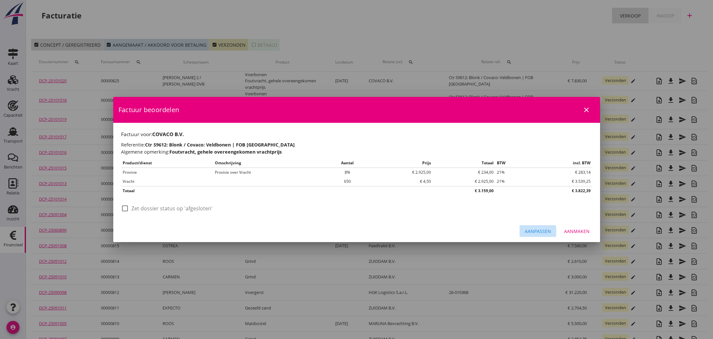
click at [538, 231] on div "Aanpassen" at bounding box center [538, 231] width 26 height 7
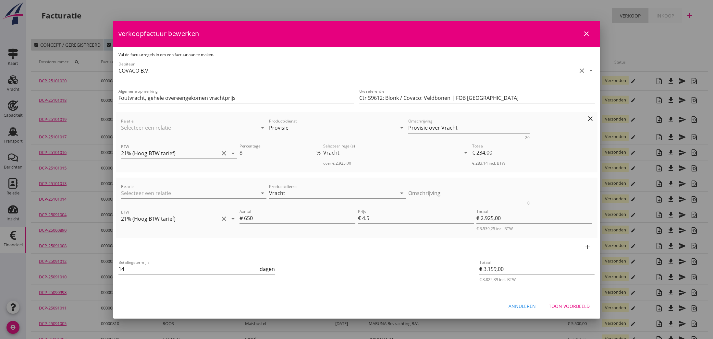
click at [588, 118] on icon "clear" at bounding box center [590, 119] width 8 height 8
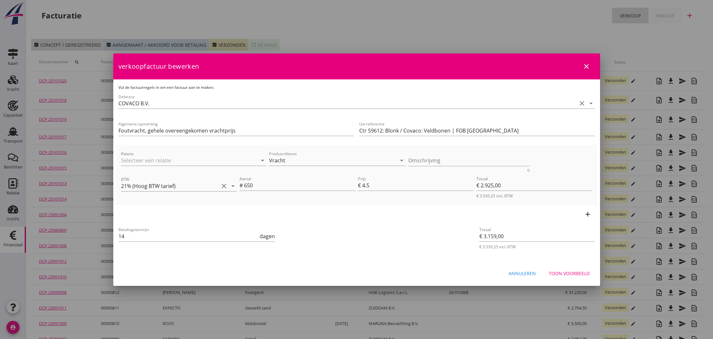
type input "€ 2.925,00"
click at [298, 162] on input "Vracht" at bounding box center [332, 160] width 127 height 10
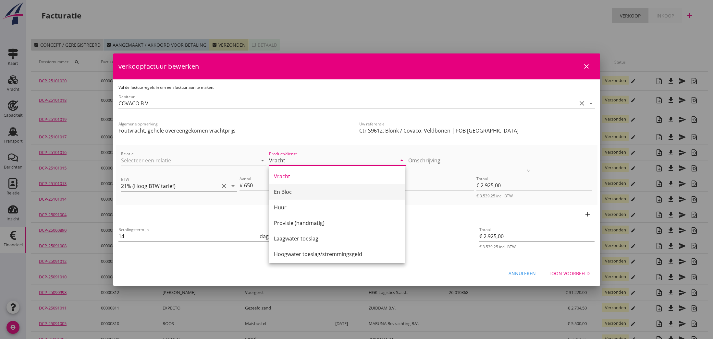
click at [286, 192] on div "En Bloc" at bounding box center [337, 192] width 126 height 8
type input "En Bloc"
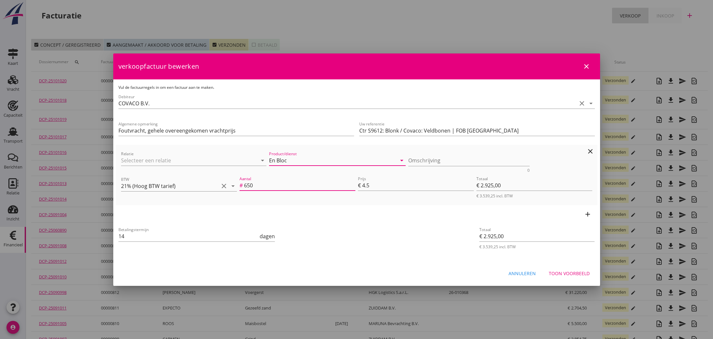
drag, startPoint x: 261, startPoint y: 186, endPoint x: 244, endPoint y: 186, distance: 17.5
click at [244, 186] on input "650" at bounding box center [299, 185] width 111 height 10
type input "€ 4,50"
type input "1"
type input "€ 4,50"
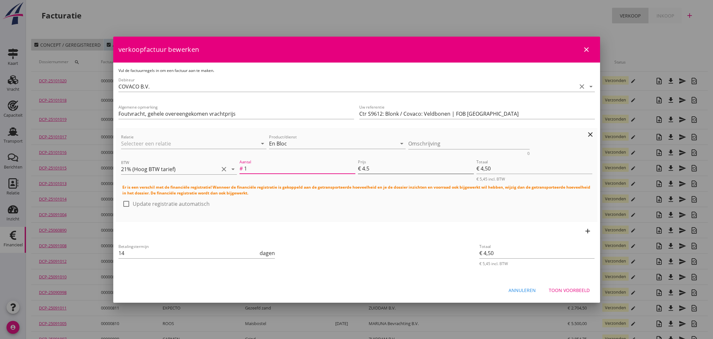
type input "1"
click at [361, 168] on div "€" at bounding box center [360, 169] width 4 height 8
drag, startPoint x: 372, startPoint y: 169, endPoint x: 363, endPoint y: 169, distance: 9.1
click at [363, 169] on input "4.5" at bounding box center [418, 168] width 112 height 10
type input "€ 3,00"
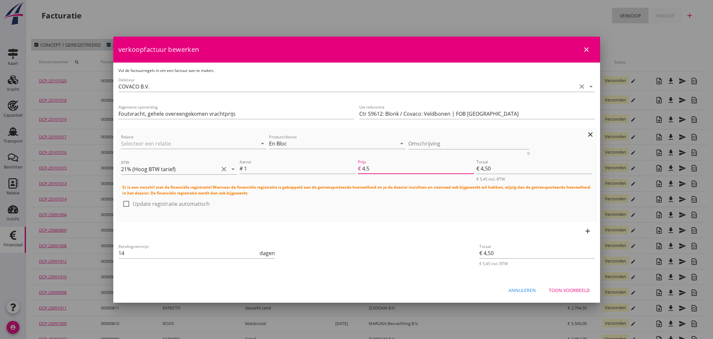
type input "3"
type input "€ 3,00"
type input "€ 31,00"
type input "31"
type input "€ 31,00"
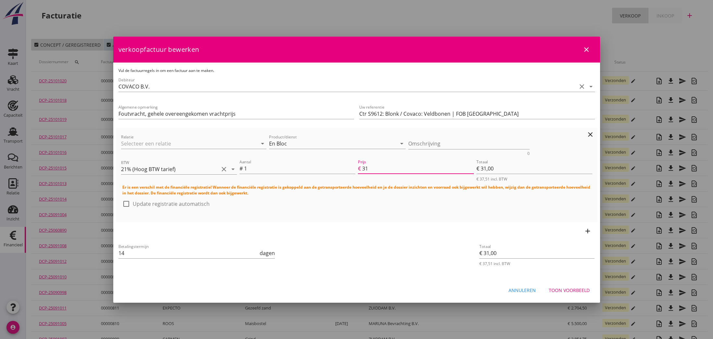
type input "€ 315,00"
type input "315"
type input "€ 315,00"
type input "€ 3.159,00"
type input "3159"
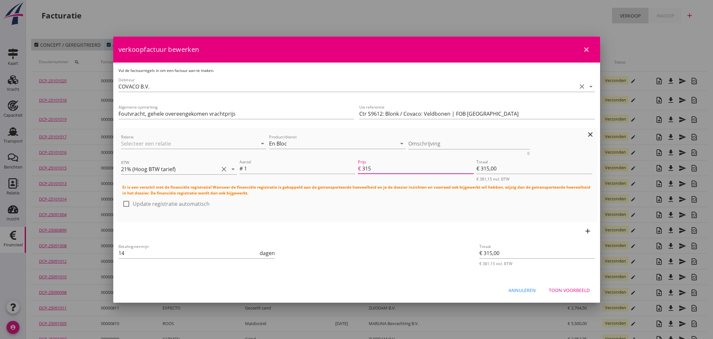
type input "€ 3.159,00"
type input "3159.00"
click at [573, 291] on div "Toon voorbeeld" at bounding box center [569, 290] width 41 height 7
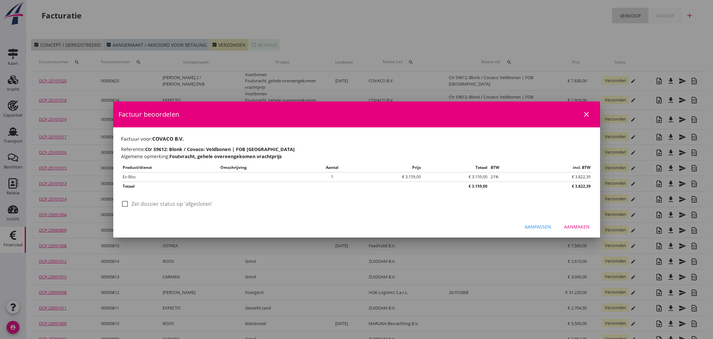
click at [580, 227] on div "Aanmaken" at bounding box center [577, 226] width 26 height 7
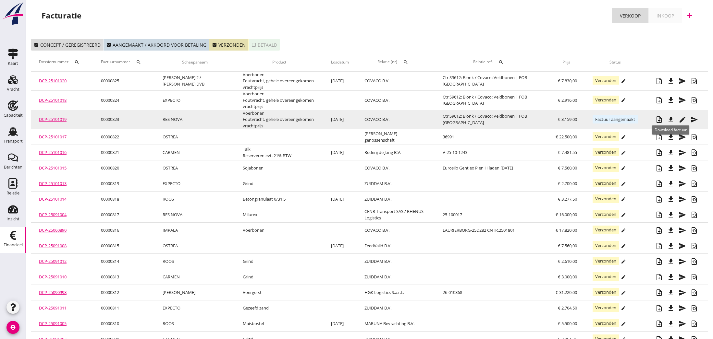
click at [670, 119] on icon "file_download" at bounding box center [671, 120] width 8 height 8
click at [694, 119] on icon "send" at bounding box center [694, 120] width 8 height 8
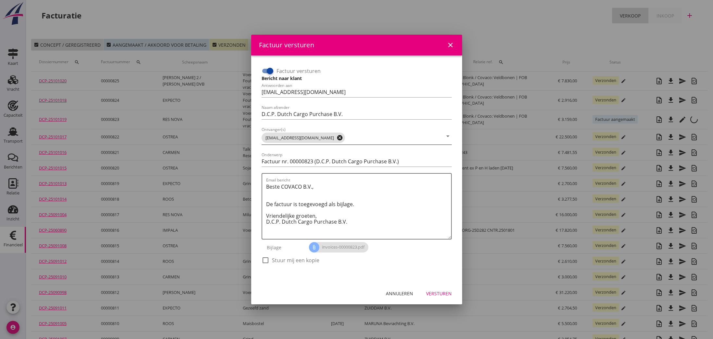
click at [336, 138] on icon "cancel" at bounding box center [339, 138] width 6 height 6
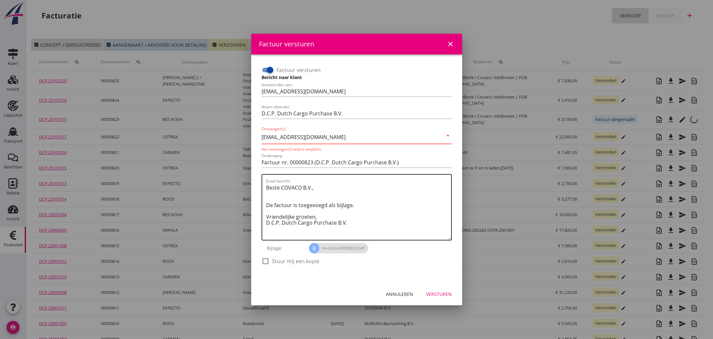
type input "[EMAIL_ADDRESS][DOMAIN_NAME]"
click at [338, 187] on textarea "Beste COVACO B.V., De factuur is toegevoegd als bijlage. Vriendelijke groeten, …" at bounding box center [358, 211] width 185 height 57
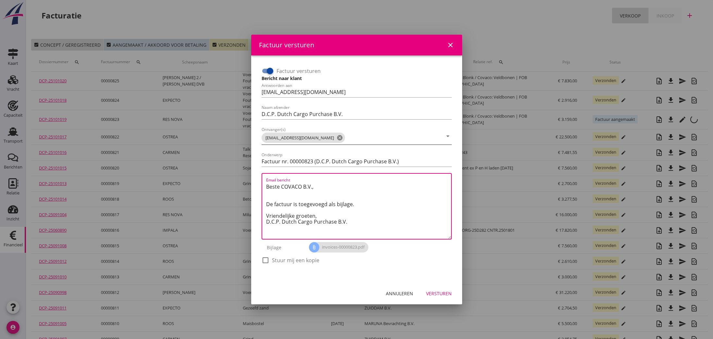
click at [437, 292] on div "Versturen" at bounding box center [439, 293] width 26 height 7
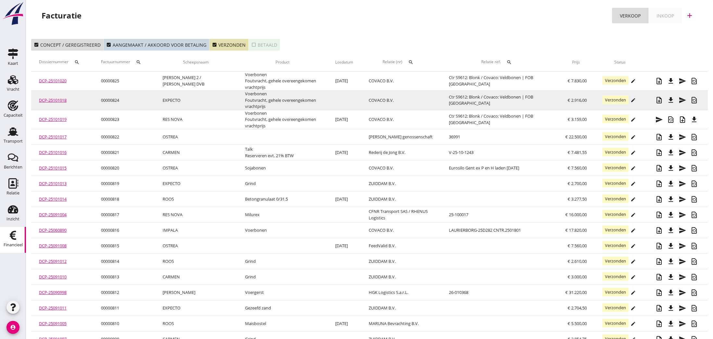
click at [634, 100] on icon "edit" at bounding box center [632, 100] width 5 height 5
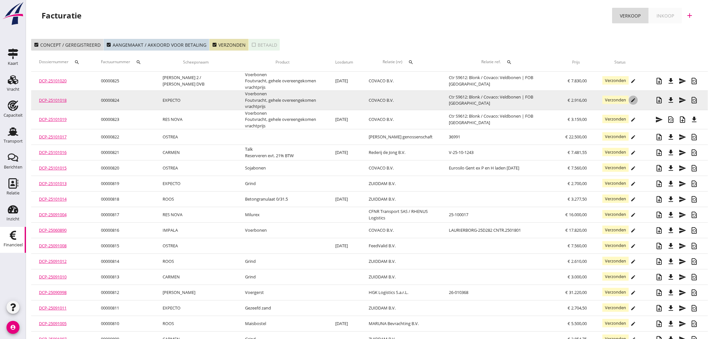
click at [634, 100] on icon "edit" at bounding box center [632, 100] width 5 height 5
click at [469, 101] on td "Ctr S9612: Blonk / Covaco: Veldbonen | FOB [GEOGRAPHIC_DATA]" at bounding box center [499, 100] width 116 height 19
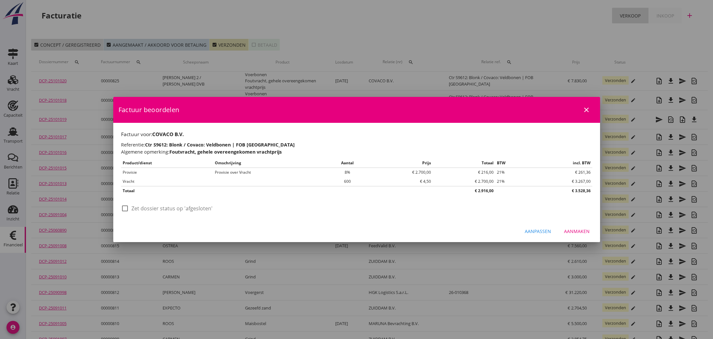
click at [533, 231] on div "Aanpassen" at bounding box center [538, 231] width 26 height 7
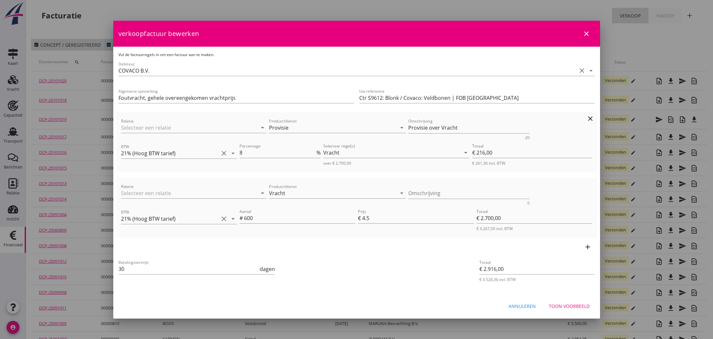
click at [588, 120] on icon "clear" at bounding box center [590, 119] width 8 height 8
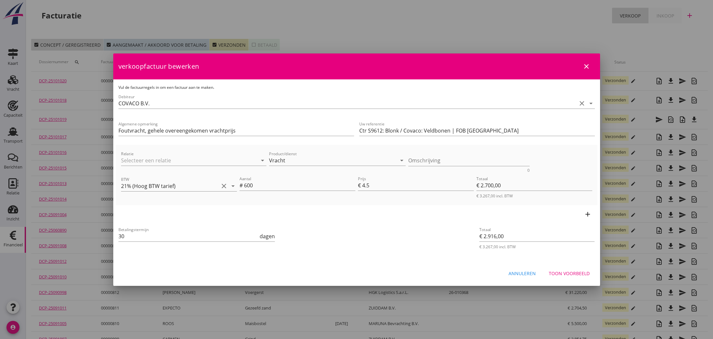
type input "€ 2.700,00"
click at [281, 162] on input "Vracht" at bounding box center [332, 160] width 127 height 10
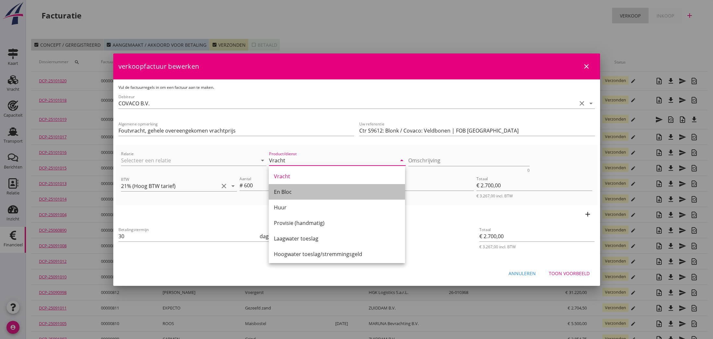
click at [284, 189] on div "En Bloc" at bounding box center [337, 192] width 126 height 8
type input "En Bloc"
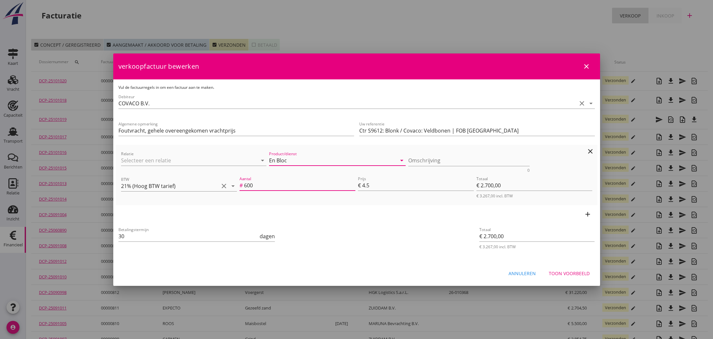
drag, startPoint x: 245, startPoint y: 186, endPoint x: 267, endPoint y: 185, distance: 22.4
click at [257, 186] on input "600" at bounding box center [299, 185] width 111 height 10
type input "€ 4,50"
type input "1"
type input "€ 4,50"
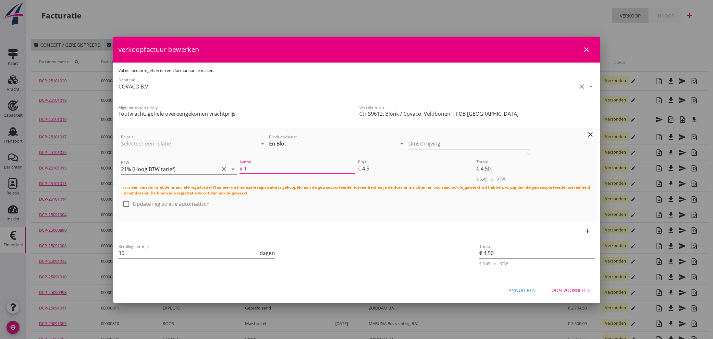
type input "1"
drag, startPoint x: 362, startPoint y: 168, endPoint x: 370, endPoint y: 169, distance: 7.5
click at [370, 169] on input "4.5" at bounding box center [418, 168] width 112 height 10
type input "€ 2,00"
type input "2"
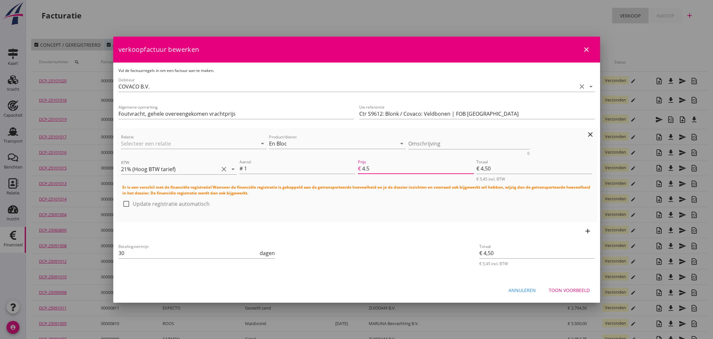
type input "€ 2,00"
type input "€ 29,00"
type input "29"
type input "€ 29,00"
type input "€ 291,00"
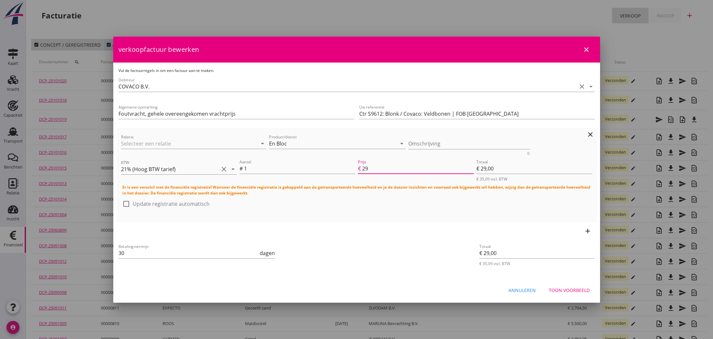
type input "291"
type input "€ 291,00"
type input "€ 2.916,00"
type input "2916"
type input "€ 2.916,00"
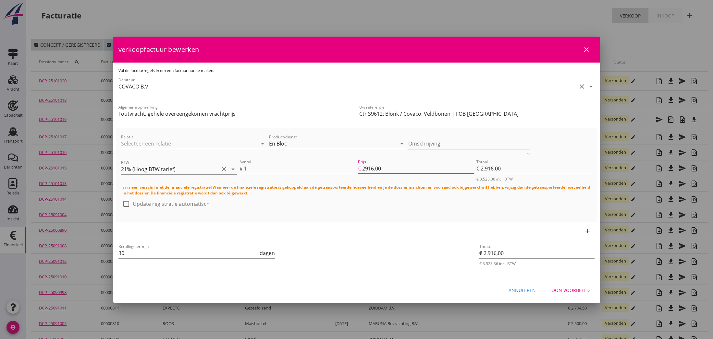
type input "2916.00"
click at [376, 231] on div "add" at bounding box center [356, 231] width 481 height 18
click at [573, 291] on div "Toon voorbeeld" at bounding box center [569, 290] width 41 height 7
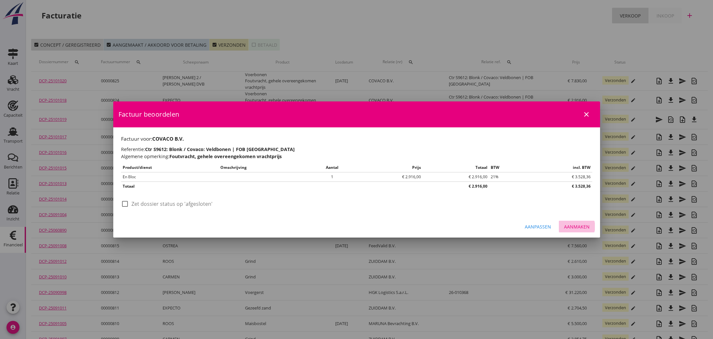
click at [577, 227] on div "Aanmaken" at bounding box center [577, 226] width 26 height 7
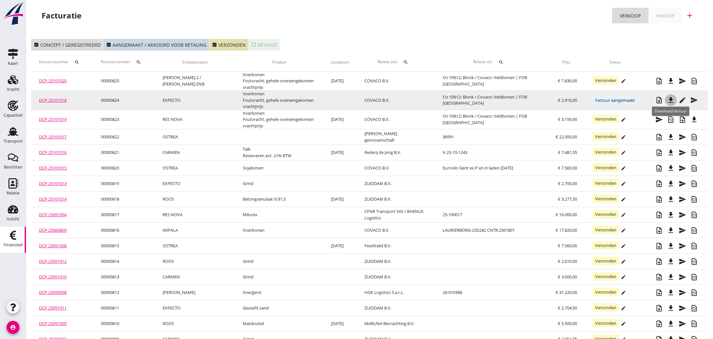
click at [671, 101] on icon "file_download" at bounding box center [671, 100] width 8 height 8
click at [670, 101] on icon "file_download" at bounding box center [671, 100] width 8 height 8
click at [694, 99] on icon "send" at bounding box center [694, 100] width 8 height 8
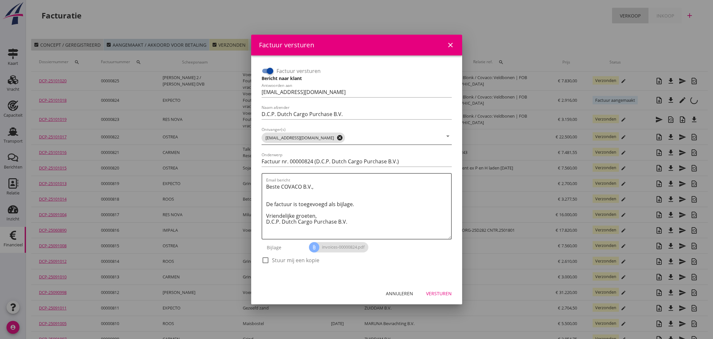
click at [336, 139] on icon "cancel" at bounding box center [339, 138] width 6 height 6
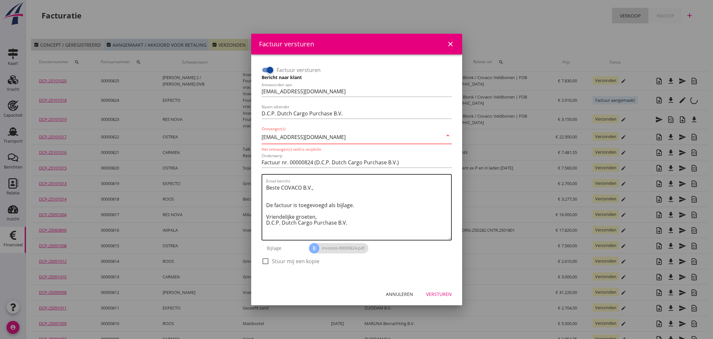
type input "[EMAIL_ADDRESS][DOMAIN_NAME]"
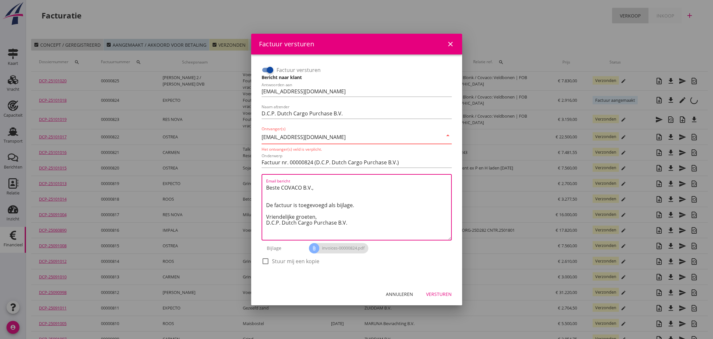
drag, startPoint x: 327, startPoint y: 188, endPoint x: 338, endPoint y: 195, distance: 13.2
click at [327, 188] on textarea "Beste COVACO B.V., De factuur is toegevoegd als bijlage. Vriendelijke groeten, …" at bounding box center [358, 211] width 185 height 57
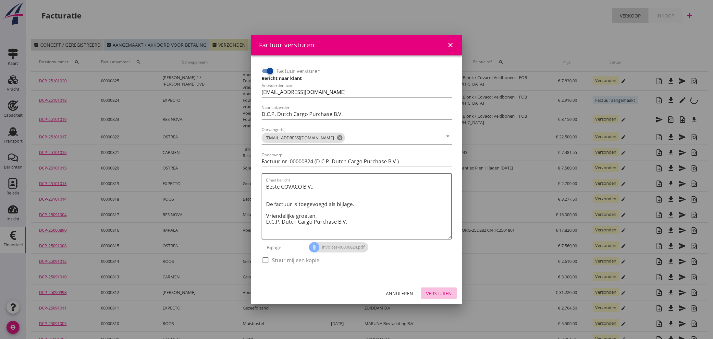
click at [442, 295] on div "Versturen" at bounding box center [439, 293] width 26 height 7
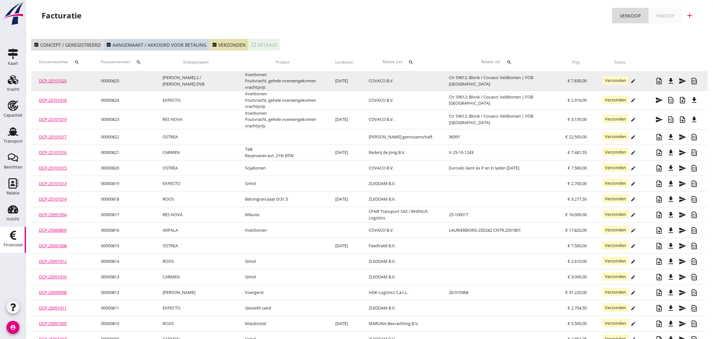
click at [634, 81] on icon "edit" at bounding box center [632, 80] width 5 height 5
click at [634, 83] on icon "edit" at bounding box center [632, 80] width 5 height 5
click at [439, 84] on td "COVACO B.V." at bounding box center [401, 81] width 80 height 19
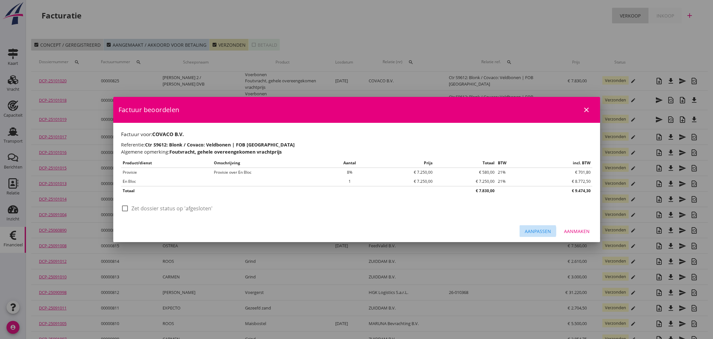
click at [540, 230] on div "Aanpassen" at bounding box center [538, 231] width 26 height 7
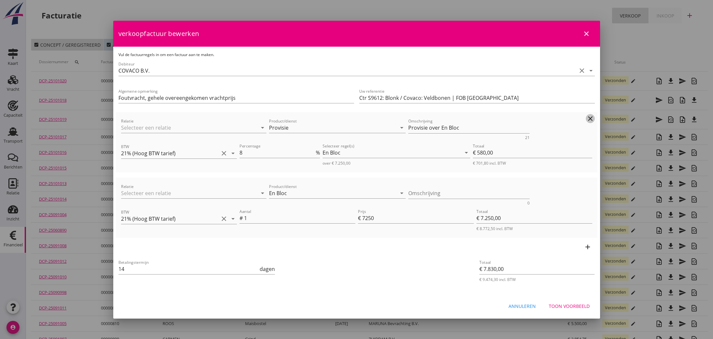
click at [590, 118] on icon "clear" at bounding box center [590, 119] width 8 height 8
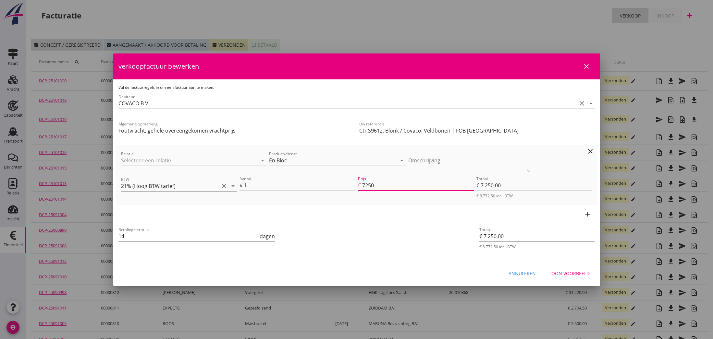
drag, startPoint x: 374, startPoint y: 186, endPoint x: 359, endPoint y: 184, distance: 15.0
click at [359, 184] on div "Prijs € 7250" at bounding box center [416, 185] width 116 height 10
type input "€ 7,00"
type input "7"
type input "€ 7,00"
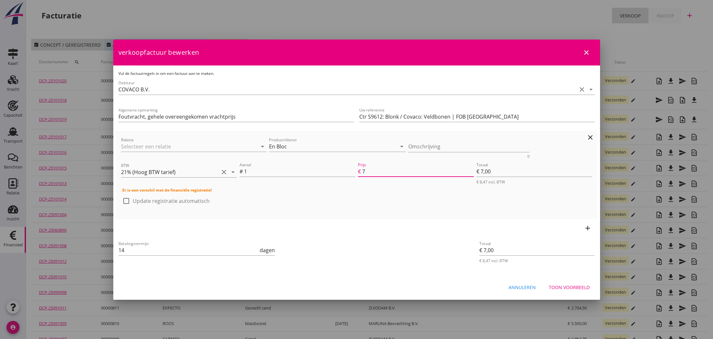
type input "€ 78,00"
type input "78"
type input "€ 78,00"
type input "€ 783,00"
type input "783"
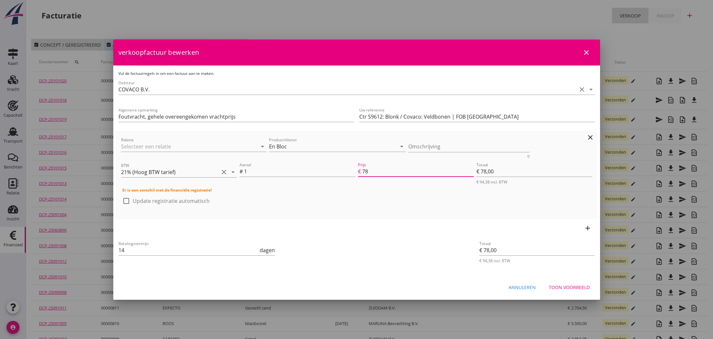
type input "€ 783,00"
type input "€ 7.830,00"
type input "7830"
type input "€ 7.830,00"
type input "7830.00"
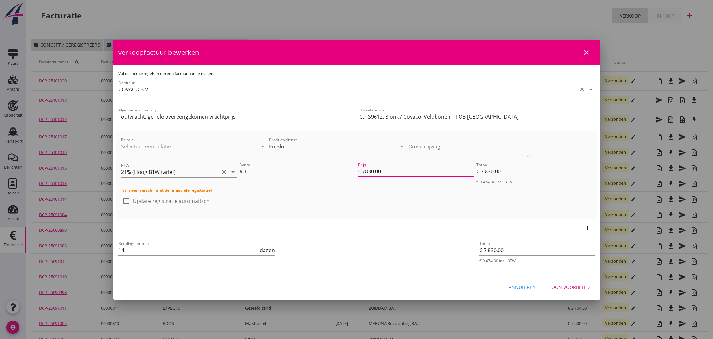
click at [573, 289] on div "Toon voorbeeld" at bounding box center [569, 287] width 41 height 7
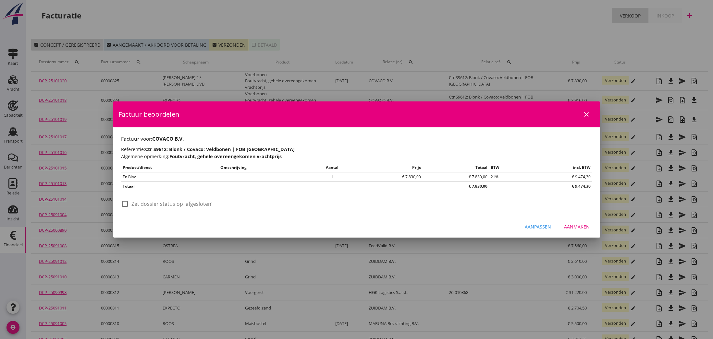
click at [576, 227] on div "Aanmaken" at bounding box center [577, 226] width 26 height 7
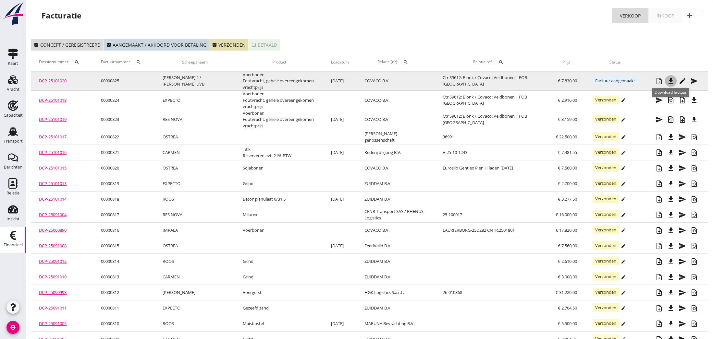
click at [670, 82] on icon "file_download" at bounding box center [671, 81] width 8 height 8
click at [670, 81] on icon "file_download" at bounding box center [671, 81] width 8 height 8
click at [693, 81] on icon "send" at bounding box center [694, 81] width 8 height 8
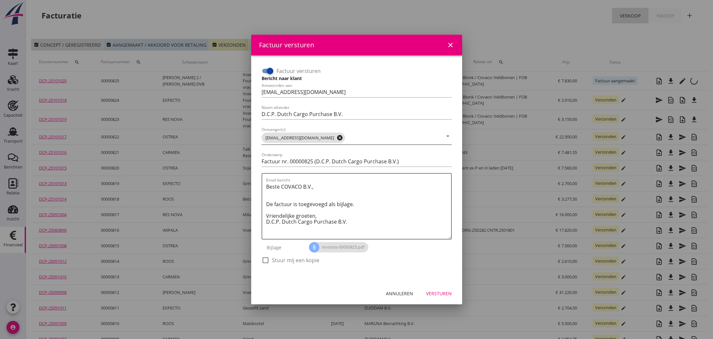
click at [336, 138] on icon "cancel" at bounding box center [339, 138] width 6 height 6
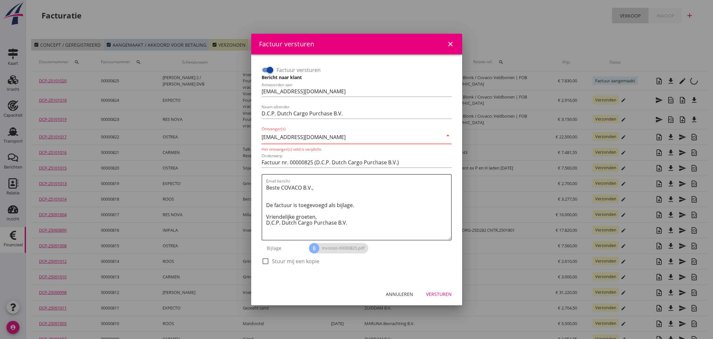
type input "[EMAIL_ADDRESS][DOMAIN_NAME]"
click at [441, 295] on div "Versturen" at bounding box center [439, 294] width 26 height 7
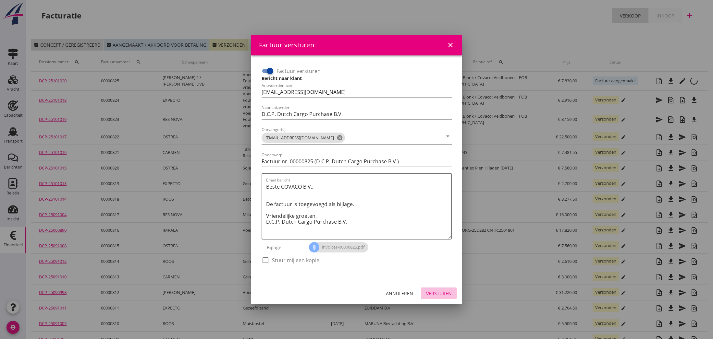
click at [443, 295] on div "Versturen" at bounding box center [439, 293] width 26 height 7
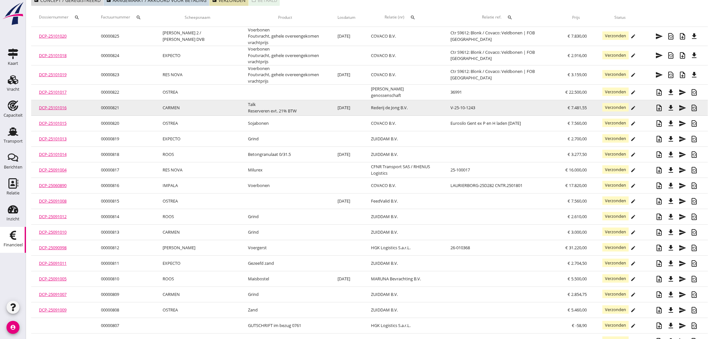
scroll to position [38, 0]
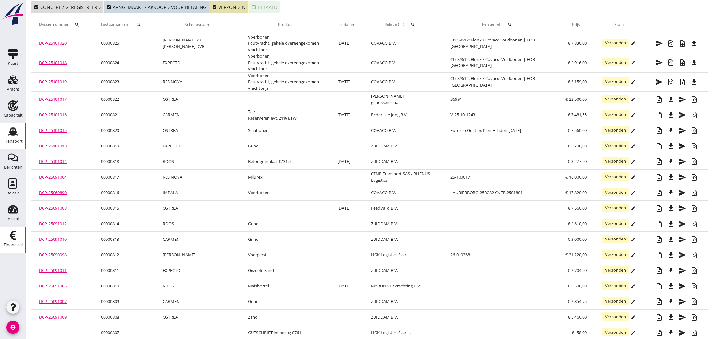
click at [16, 133] on use at bounding box center [13, 131] width 10 height 8
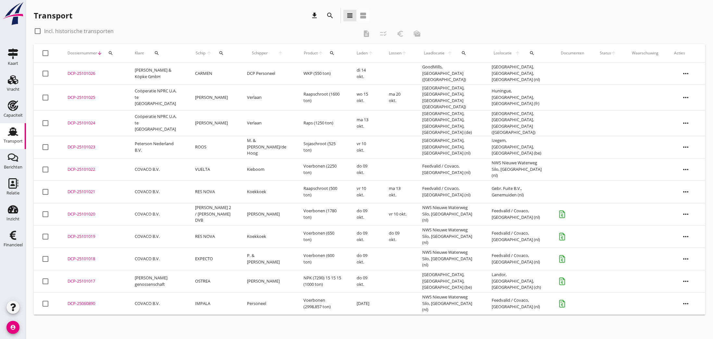
click at [89, 256] on div "DCP-25101018" at bounding box center [93, 259] width 52 height 6
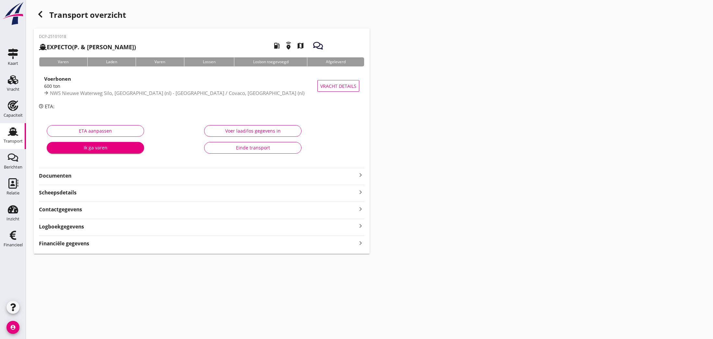
click at [360, 178] on icon "keyboard_arrow_right" at bounding box center [360, 175] width 8 height 8
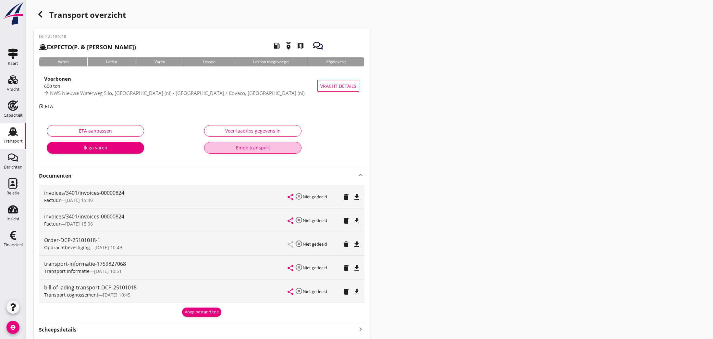
click at [250, 144] on div "Einde transport" at bounding box center [253, 147] width 86 height 7
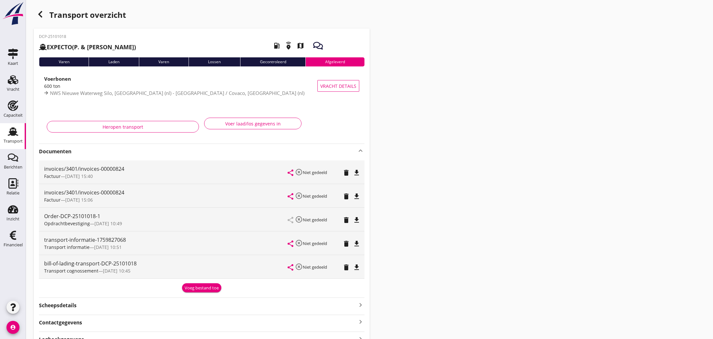
click at [42, 15] on icon "button" at bounding box center [40, 14] width 8 height 8
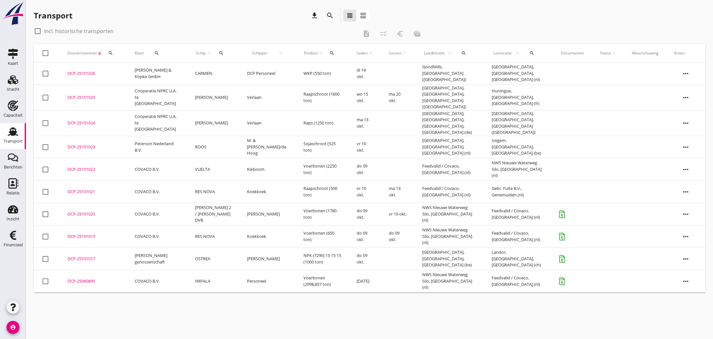
click at [74, 234] on div "DCP-25101019" at bounding box center [93, 237] width 52 height 6
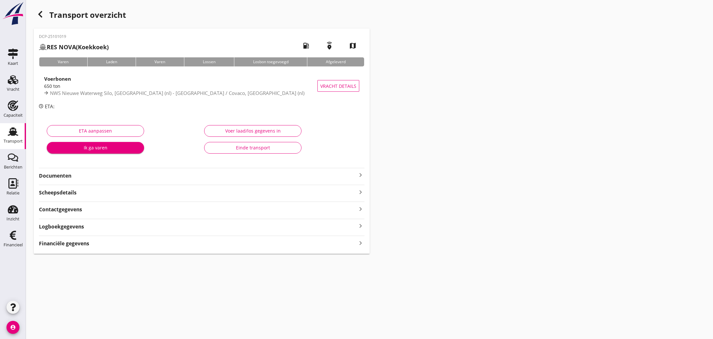
click at [245, 148] on div "Einde transport" at bounding box center [253, 147] width 86 height 7
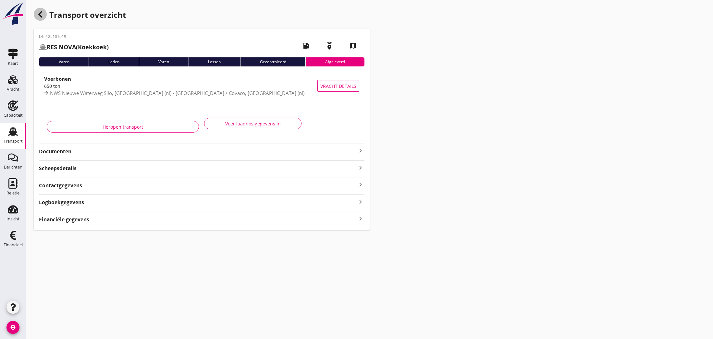
click at [39, 16] on icon "button" at bounding box center [40, 14] width 8 height 8
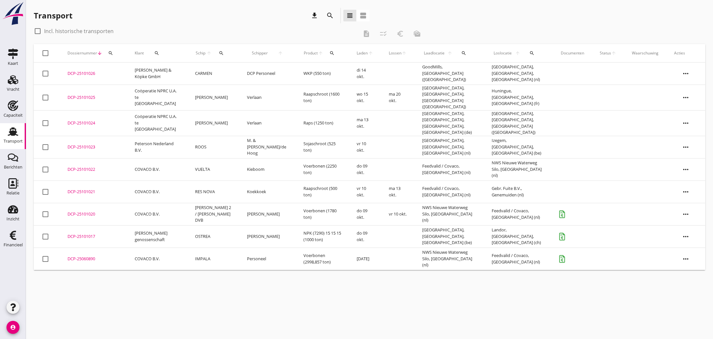
click at [81, 211] on div "DCP-25101020" at bounding box center [93, 214] width 52 height 6
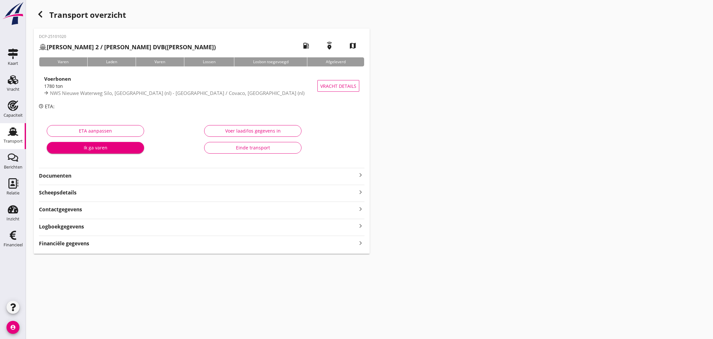
click at [247, 148] on div "Einde transport" at bounding box center [253, 147] width 86 height 7
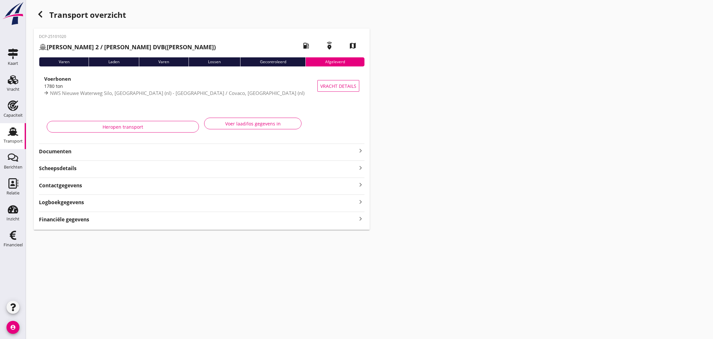
click at [41, 16] on use "button" at bounding box center [40, 14] width 4 height 6
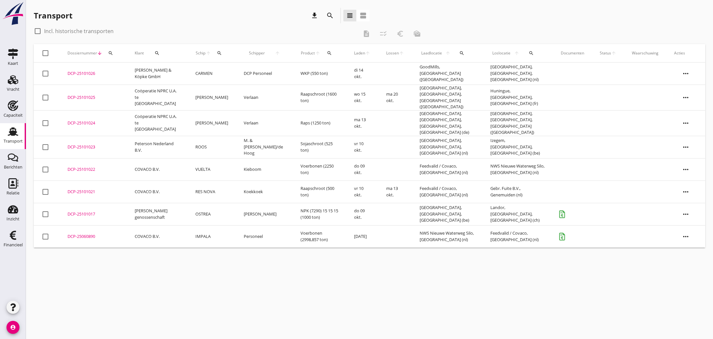
click at [15, 328] on icon "account_circle" at bounding box center [12, 327] width 13 height 13
click at [52, 324] on div "Uitloggen" at bounding box center [49, 325] width 28 height 8
